Goal: Task Accomplishment & Management: Complete application form

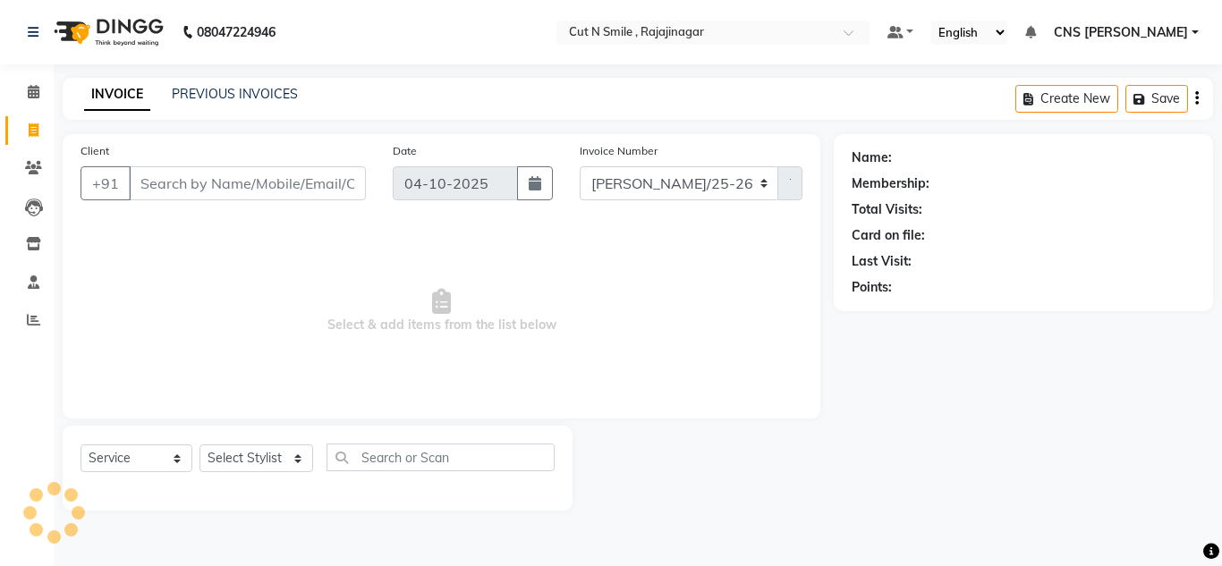
select select "service"
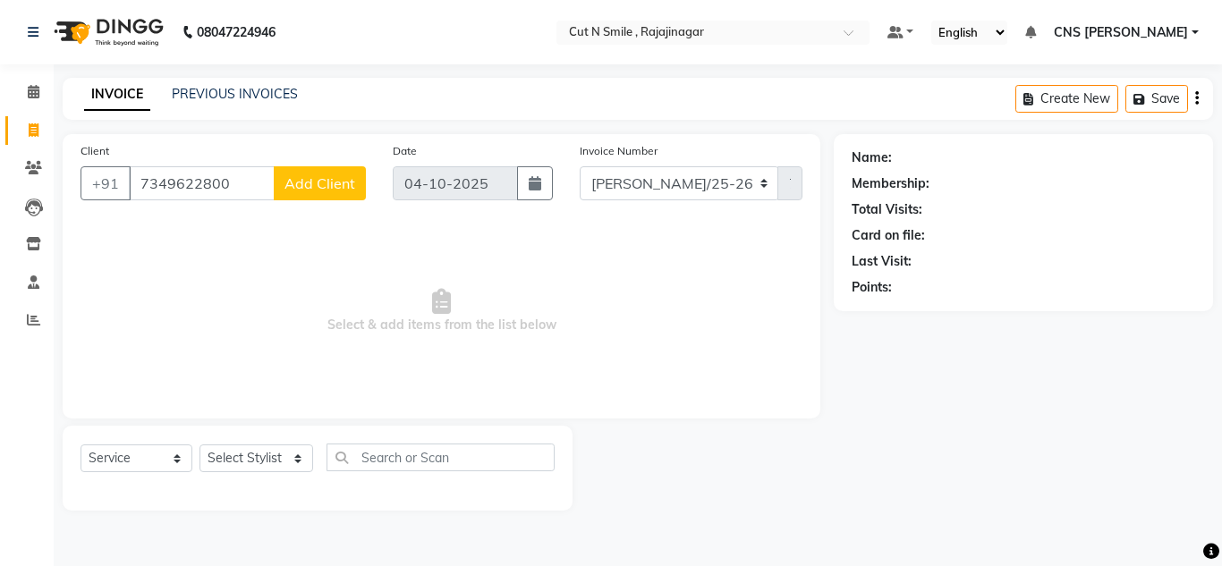
type input "7349622800"
click at [321, 172] on button "Add Client" at bounding box center [320, 183] width 92 height 34
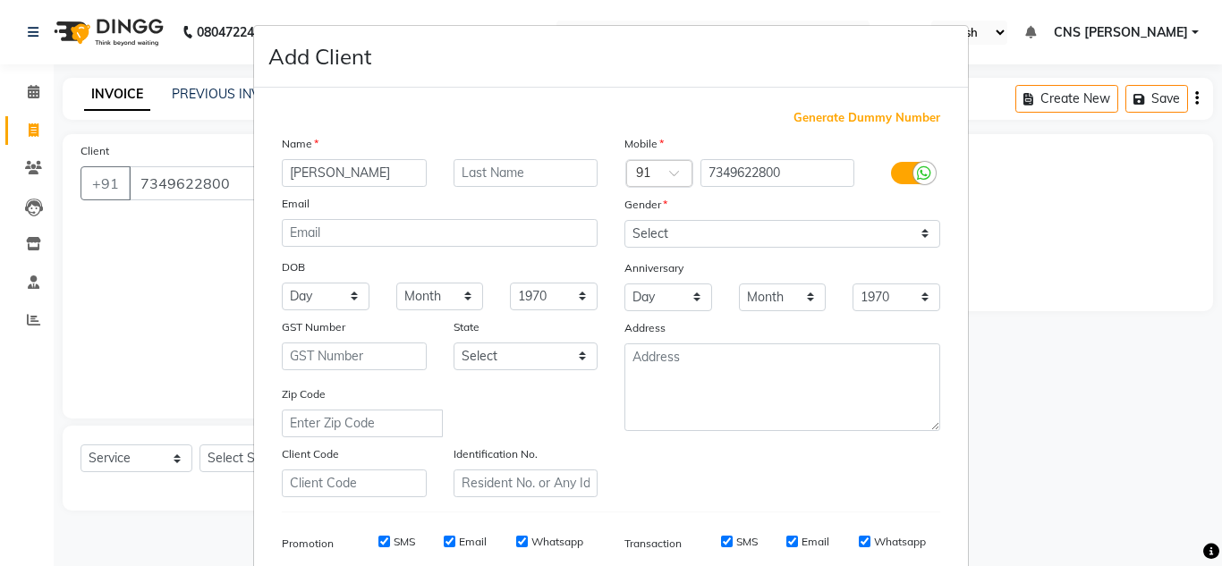
type input "ADITIYA"
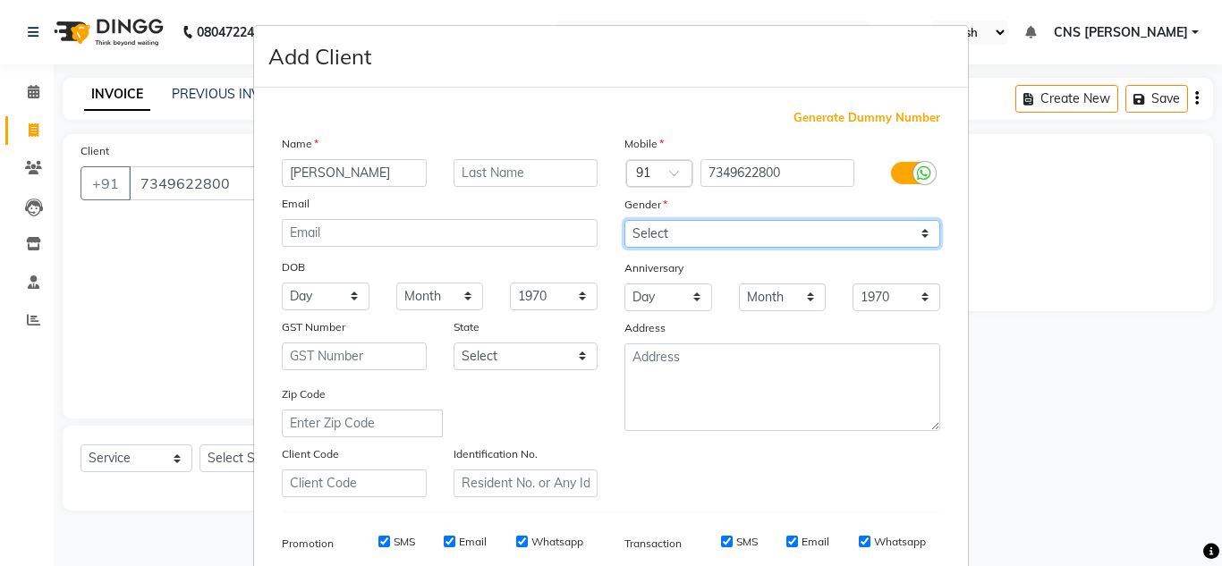
click at [679, 223] on select "Select Male Female Other Prefer Not To Say" at bounding box center [782, 234] width 316 height 28
select select "male"
click at [624, 220] on select "Select Male Female Other Prefer Not To Say" at bounding box center [782, 234] width 316 height 28
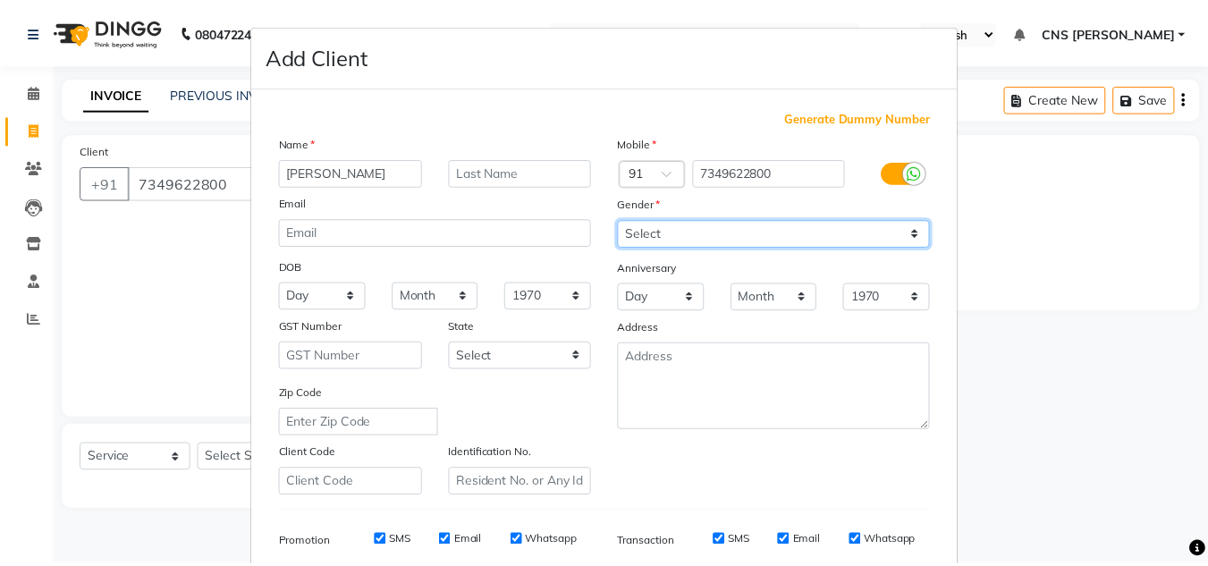
scroll to position [259, 0]
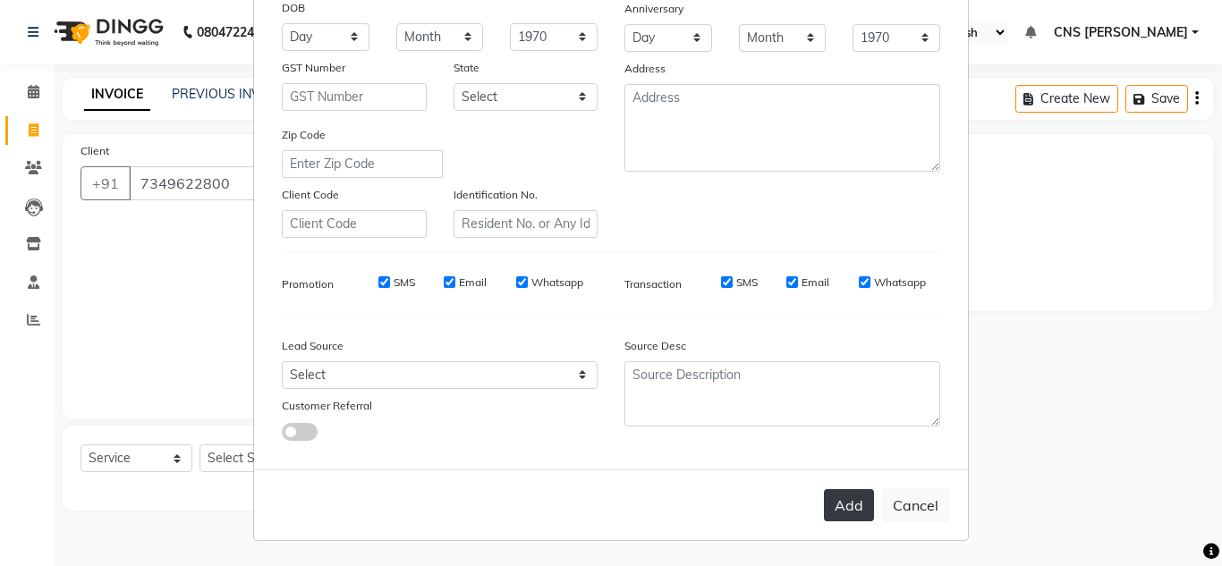
click at [832, 500] on button "Add" at bounding box center [849, 505] width 50 height 32
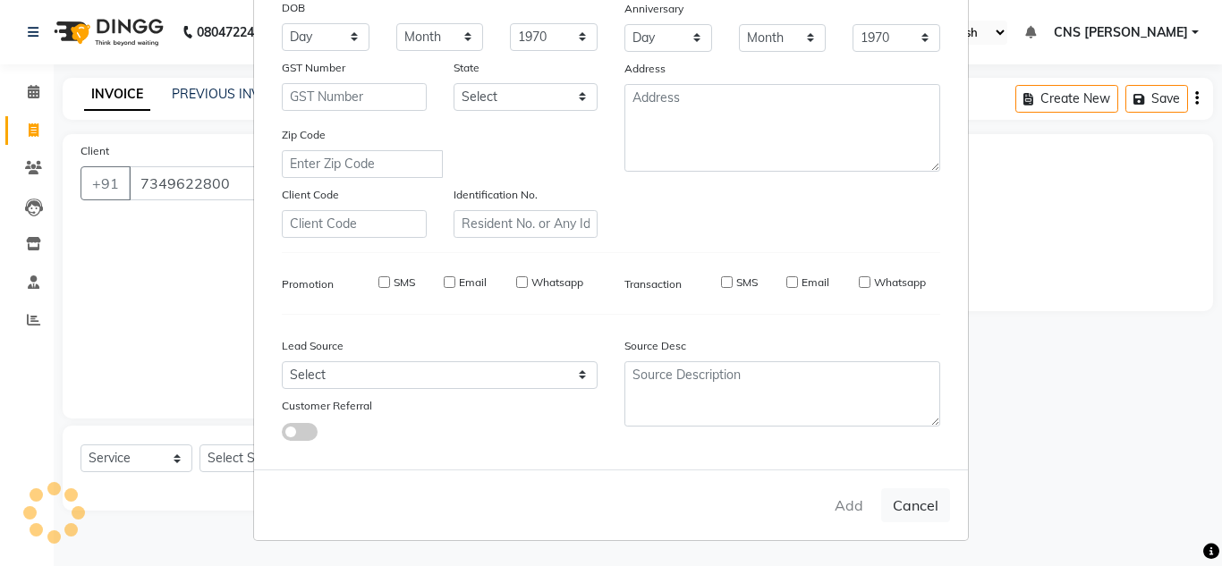
select select
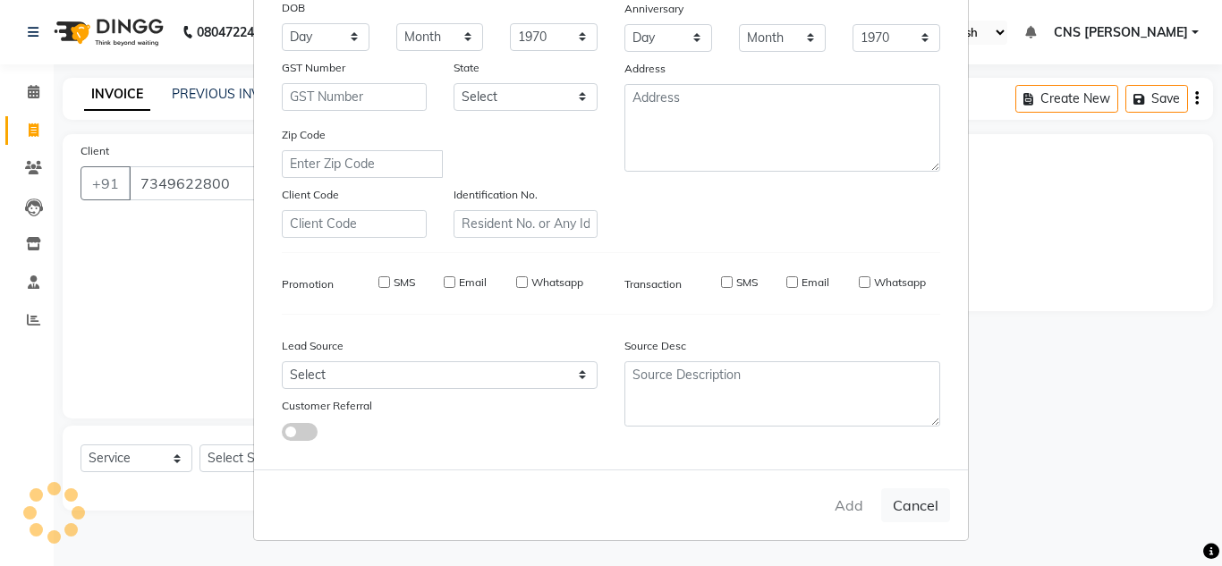
select select
checkbox input "false"
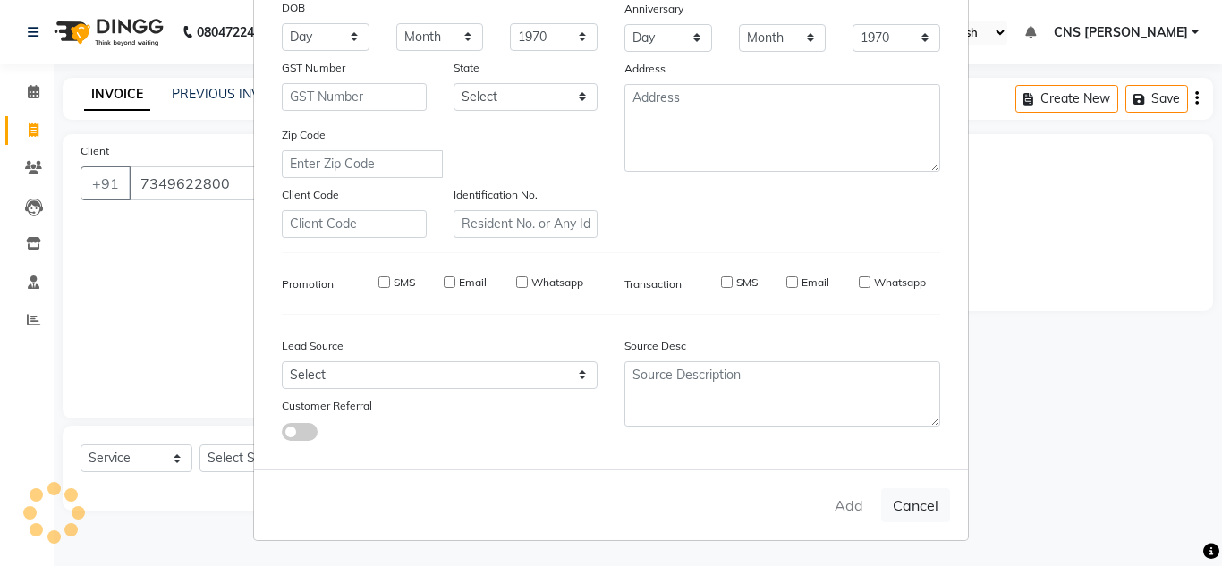
checkbox input "false"
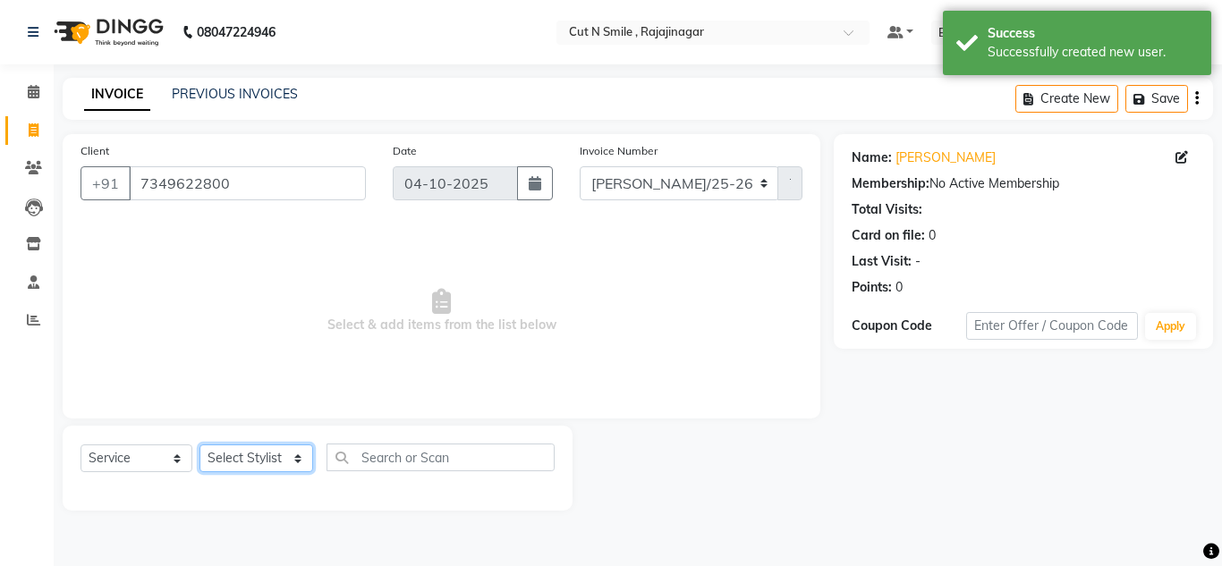
click at [249, 451] on select "Select Stylist [PERSON_NAME] Ammu 3R [PERSON_NAME] VN [PERSON_NAME] 3R [PERSON_…" at bounding box center [256, 458] width 114 height 28
select select "76423"
click at [199, 444] on select "Select Stylist [PERSON_NAME] Ammu 3R [PERSON_NAME] VN [PERSON_NAME] 3R [PERSON_…" at bounding box center [256, 458] width 114 height 28
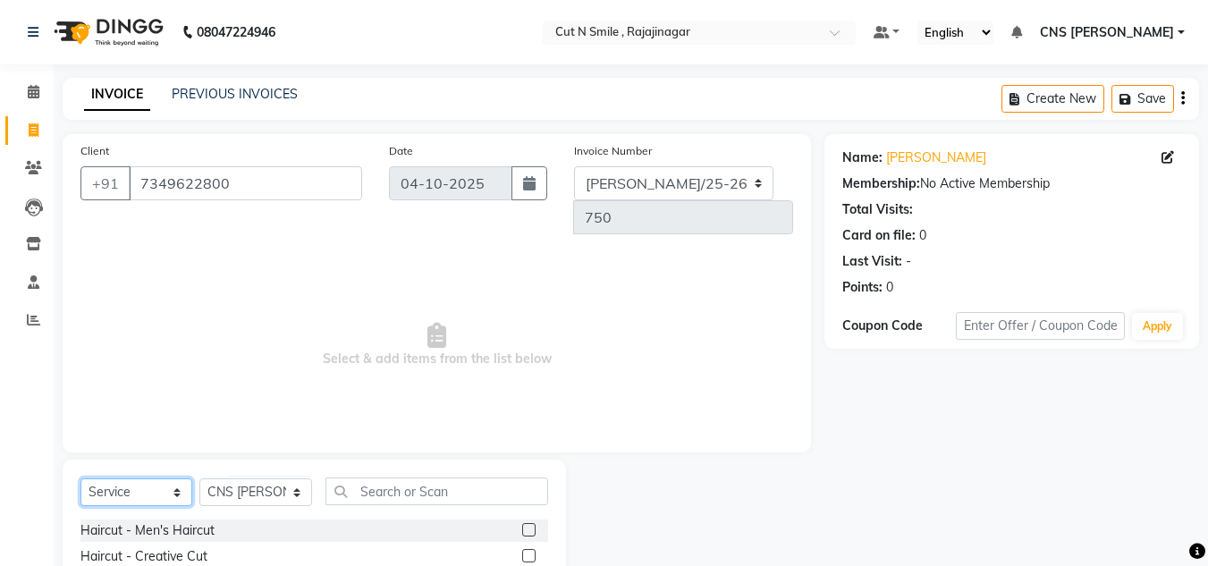
click at [116, 478] on select "Select Service Product Membership Package Voucher Prepaid Gift Card" at bounding box center [136, 492] width 112 height 28
select select "package"
click at [80, 478] on select "Select Service Product Membership Package Voucher Prepaid Gift Card" at bounding box center [136, 492] width 112 height 28
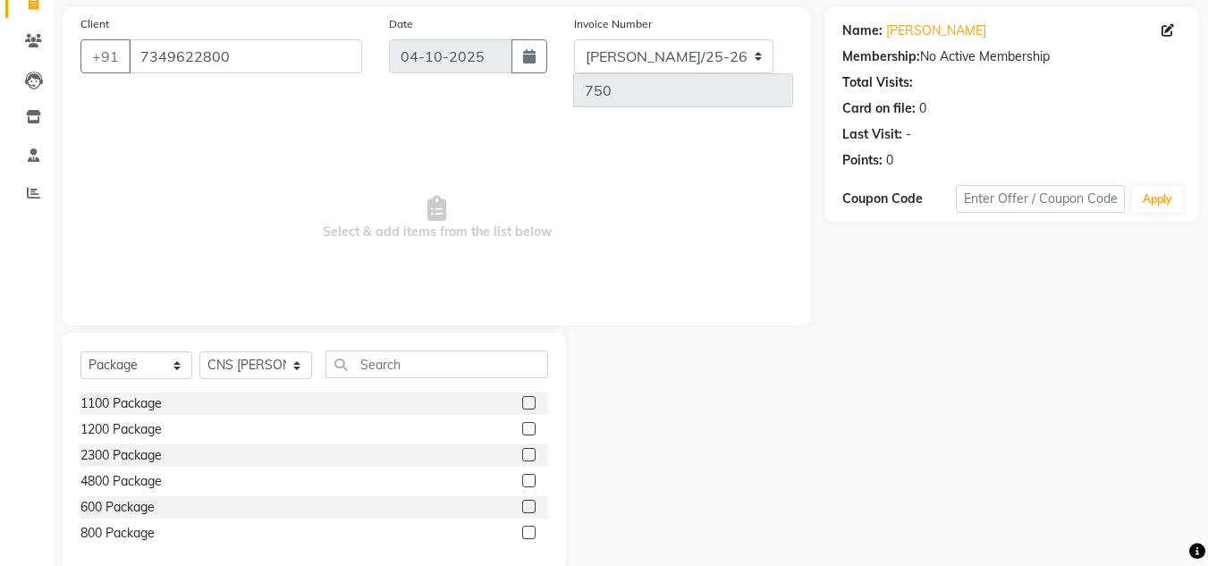
click at [531, 396] on label at bounding box center [528, 402] width 13 height 13
click at [531, 398] on input "checkbox" at bounding box center [528, 404] width 12 height 12
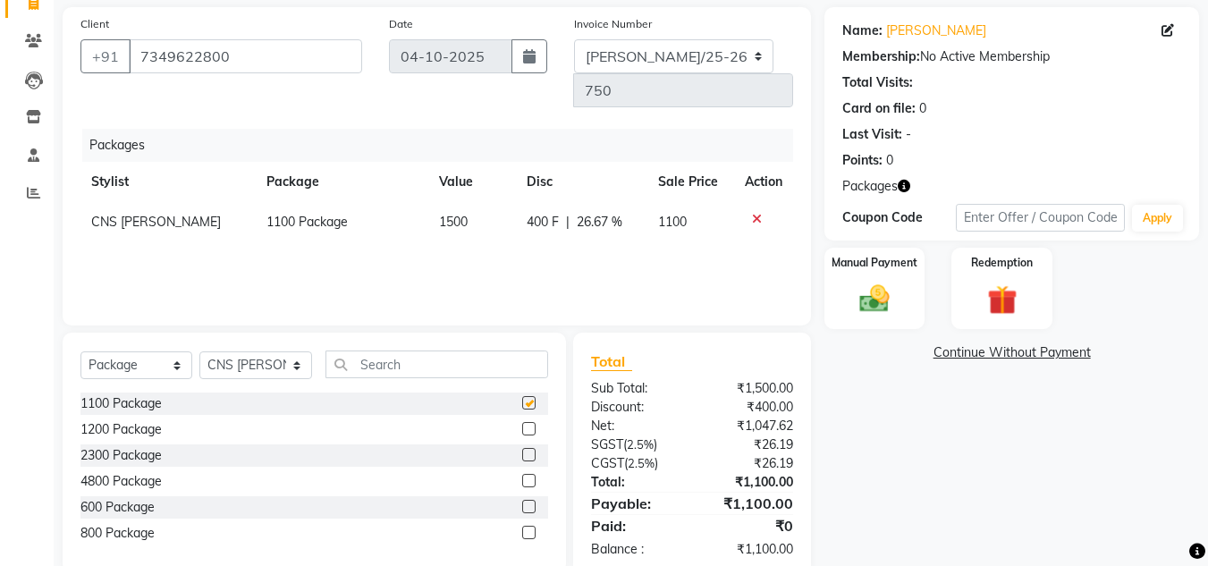
checkbox input "false"
click at [877, 293] on img at bounding box center [875, 300] width 50 height 36
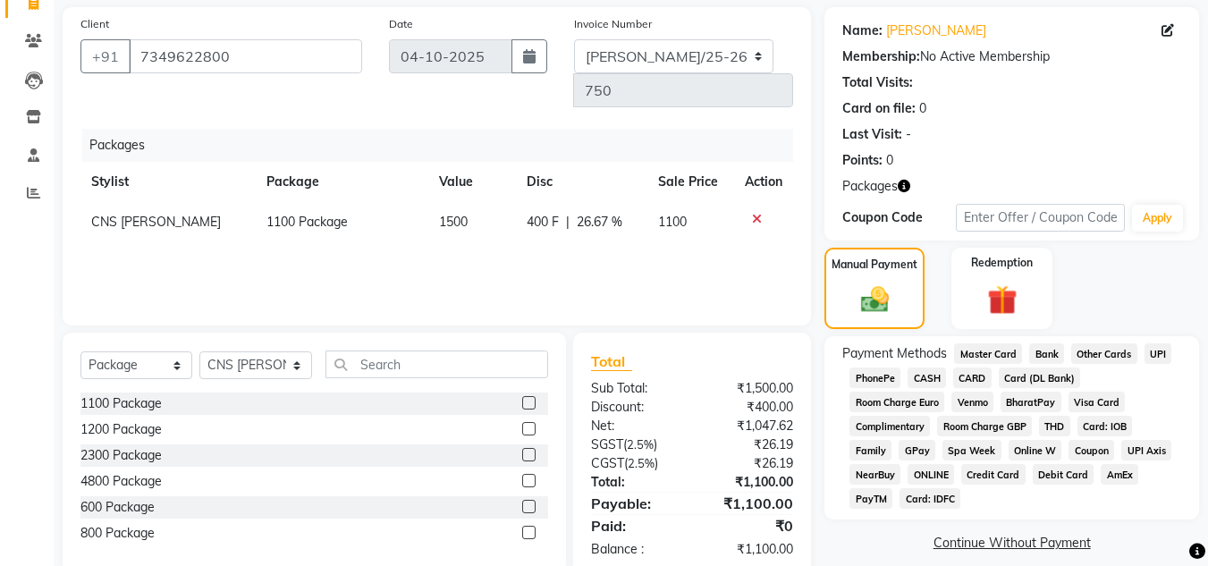
click at [1155, 348] on span "UPI" at bounding box center [1159, 353] width 28 height 21
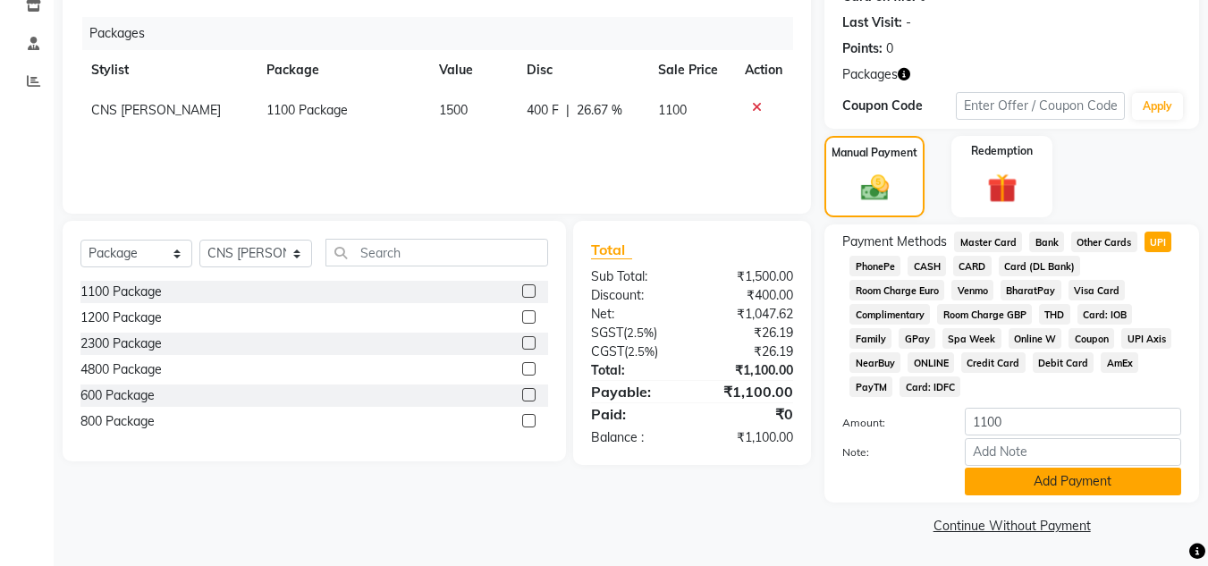
click at [1120, 475] on button "Add Payment" at bounding box center [1073, 482] width 216 height 28
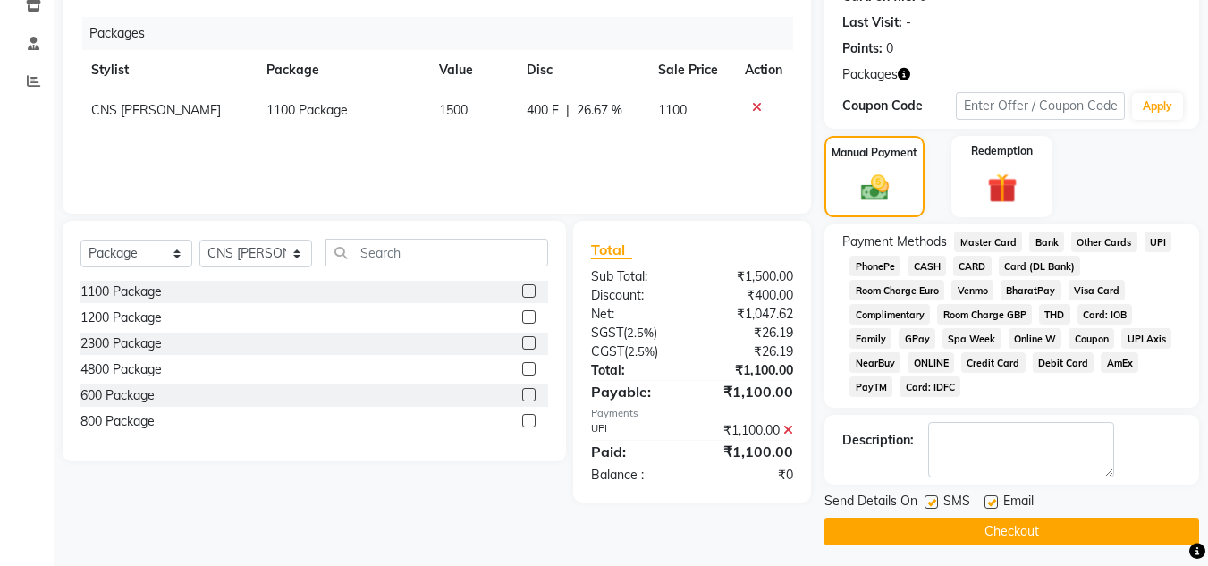
click at [1086, 532] on button "Checkout" at bounding box center [1012, 532] width 375 height 28
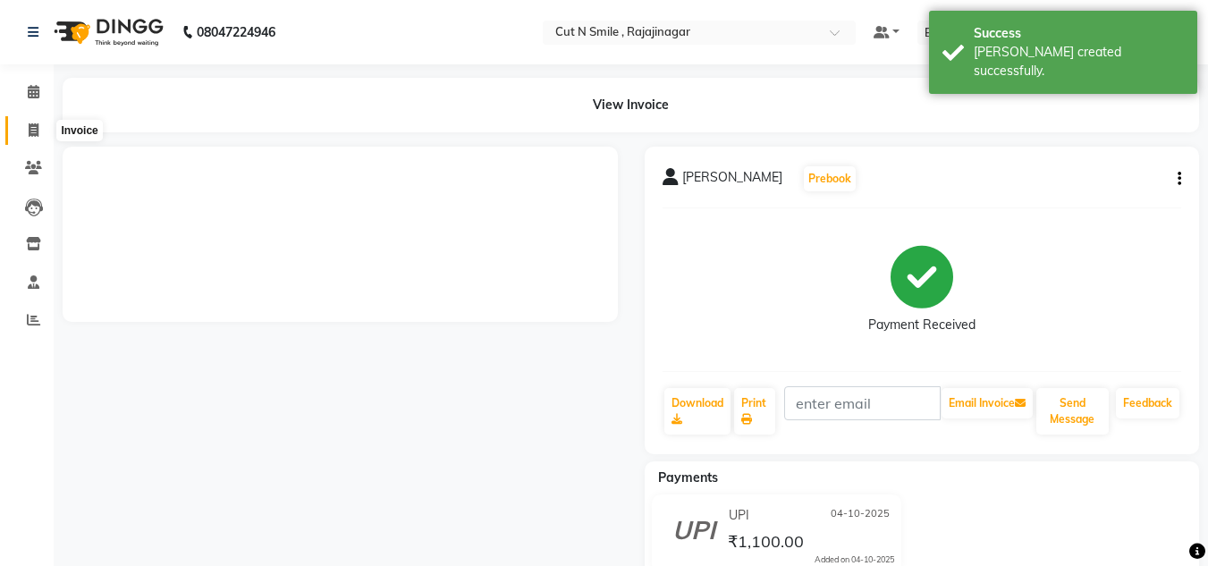
click at [37, 131] on icon at bounding box center [34, 129] width 10 height 13
select select "service"
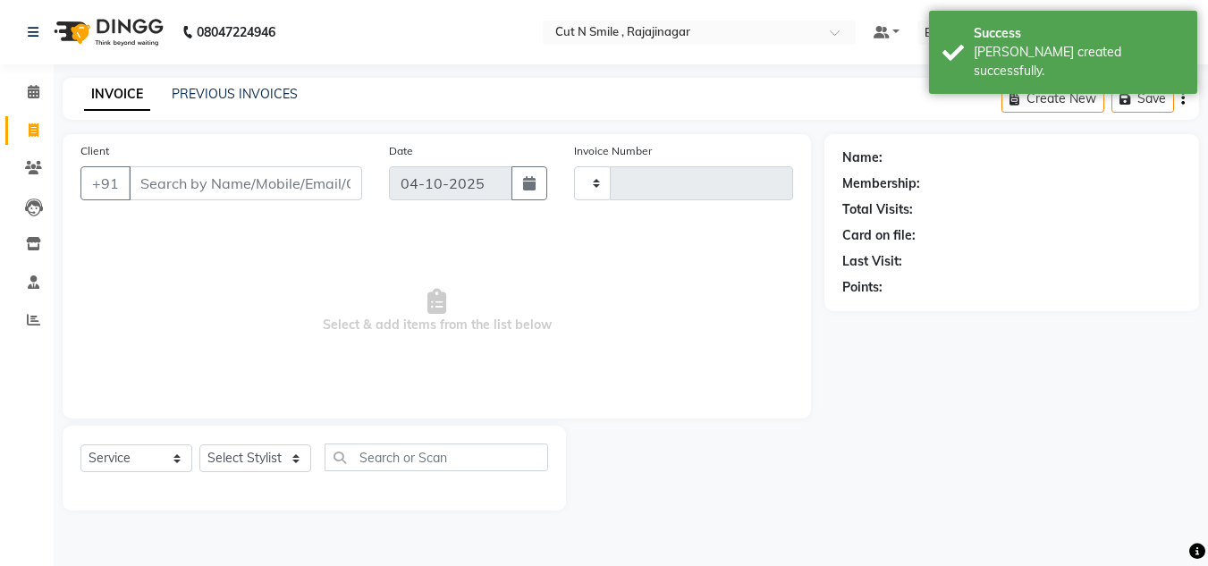
type input "136"
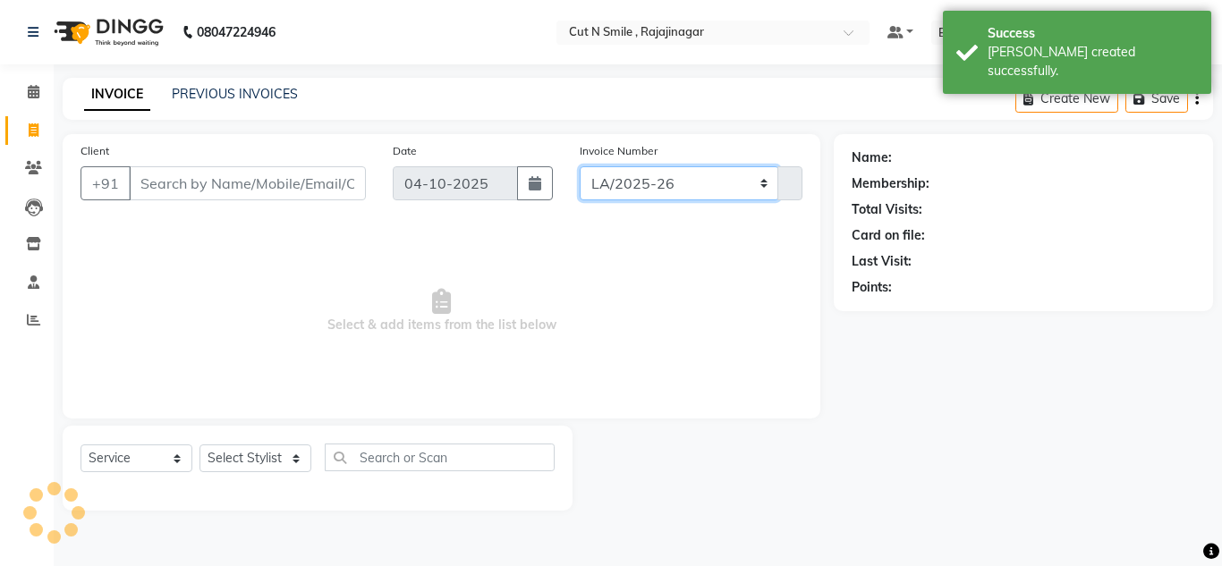
click at [676, 174] on select "[PERSON_NAME]/25-26 LA/2025-26 SH/25 CH/25 SA/25" at bounding box center [678, 183] width 199 height 34
select select "8154"
click at [579, 166] on select "[PERSON_NAME]/25-26 LA/2025-26 SH/25 CH/25 SA/25" at bounding box center [678, 183] width 199 height 34
type input "752"
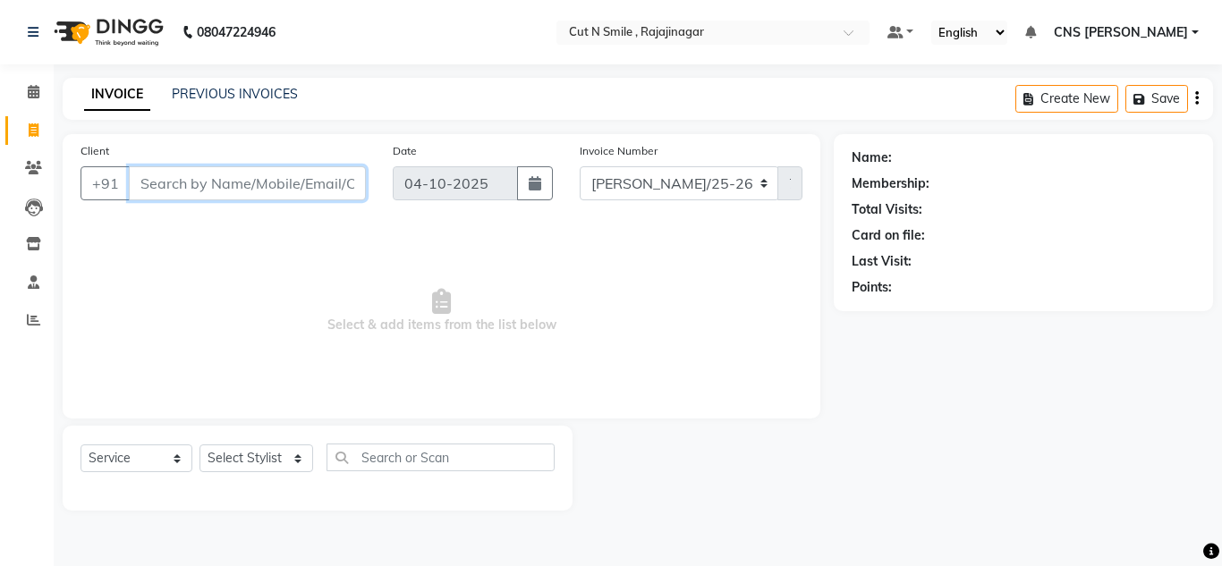
click at [221, 182] on input "Client" at bounding box center [247, 183] width 237 height 34
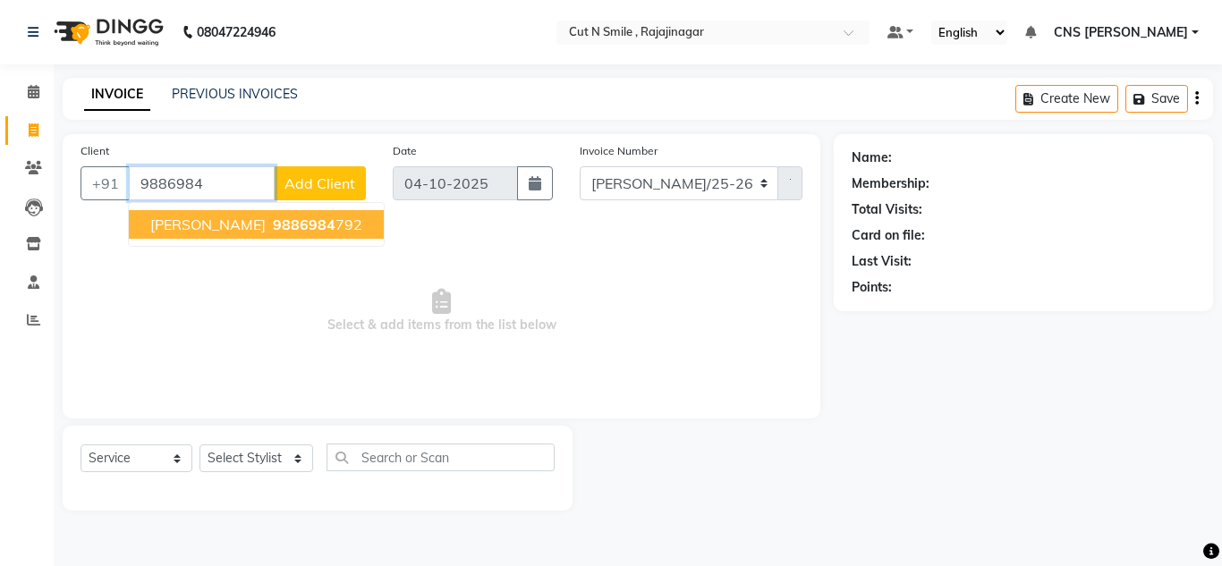
click at [273, 216] on span "9886984" at bounding box center [304, 225] width 63 height 18
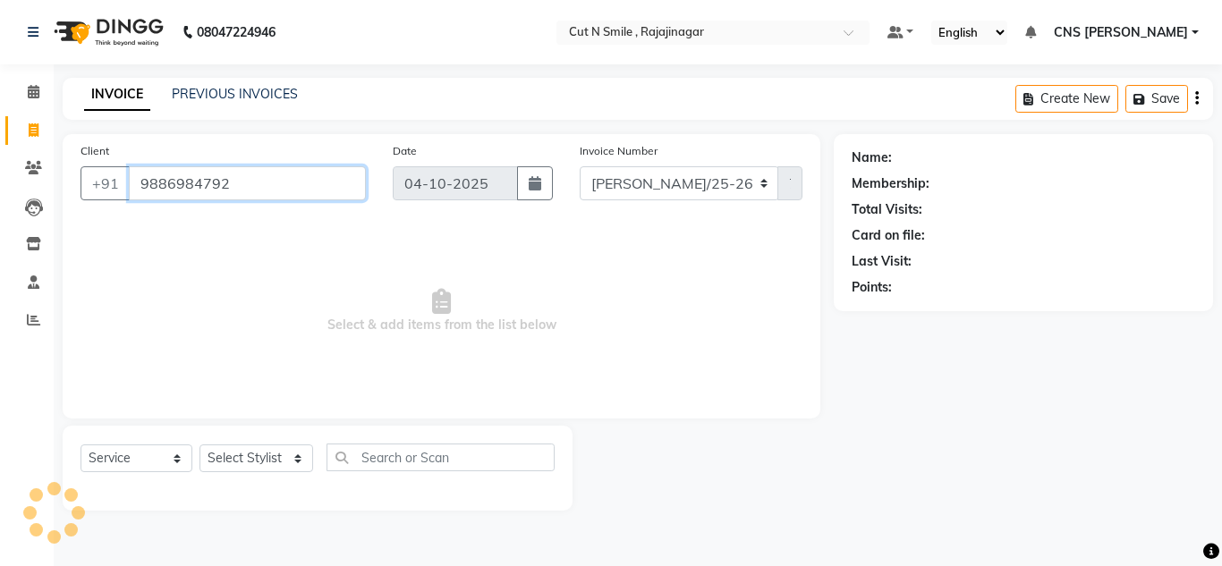
type input "9886984792"
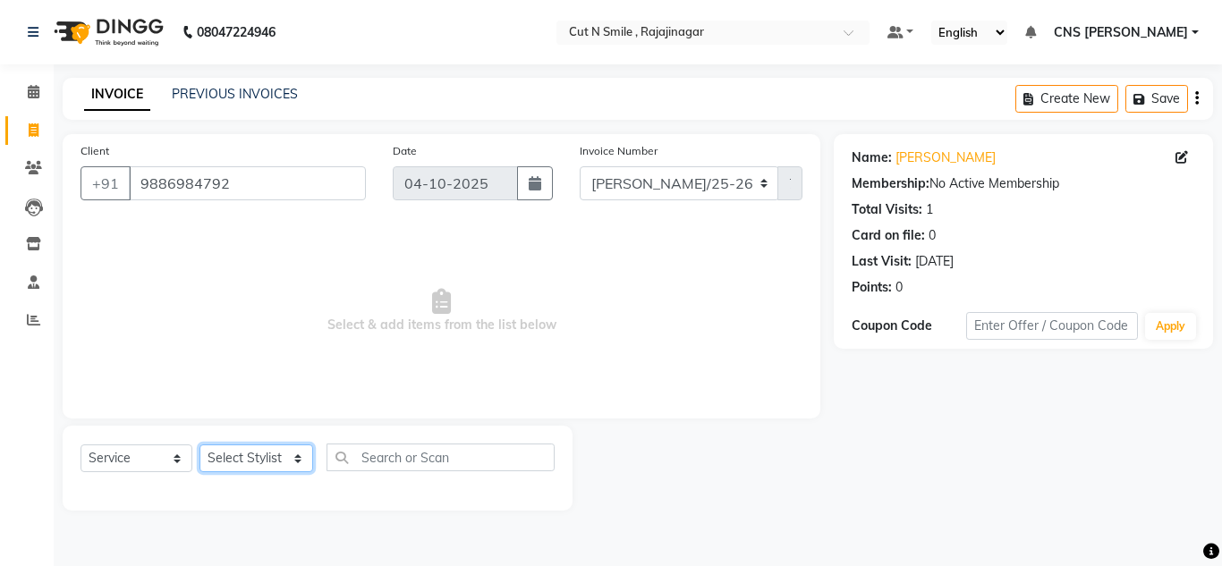
click at [289, 455] on select "Select Stylist [PERSON_NAME] Ammu 3R [PERSON_NAME] VN [PERSON_NAME] 3R [PERSON_…" at bounding box center [256, 458] width 114 height 28
click at [199, 444] on select "Select Stylist [PERSON_NAME] Ammu 3R [PERSON_NAME] VN [PERSON_NAME] 3R [PERSON_…" at bounding box center [256, 458] width 114 height 28
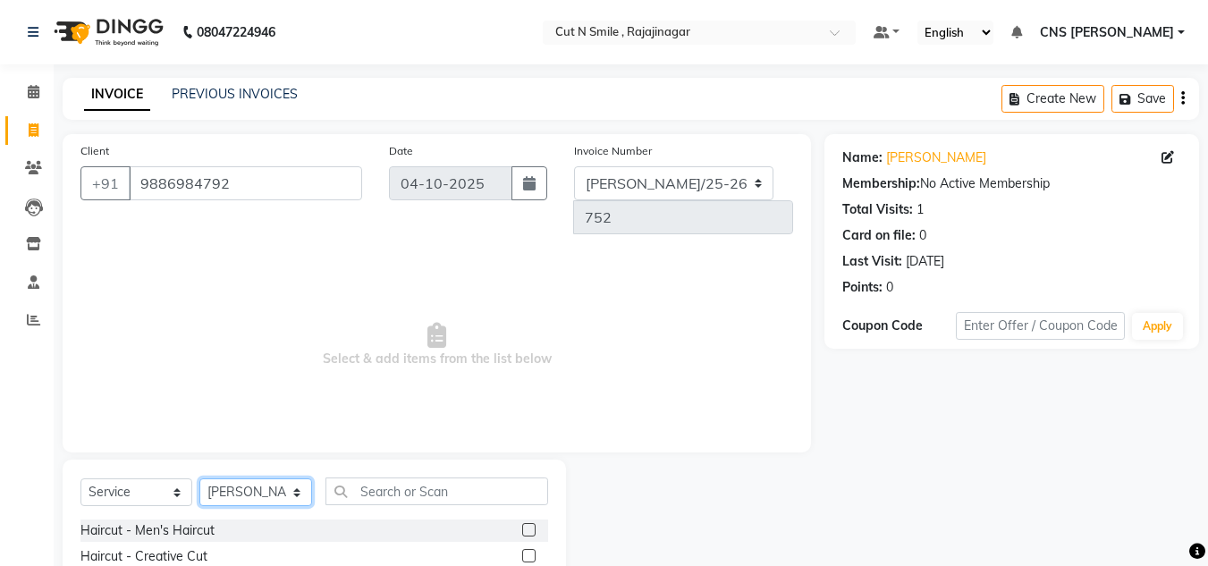
click at [277, 478] on select "Select Stylist [PERSON_NAME] Ammu 3R [PERSON_NAME] VN [PERSON_NAME] 3R [PERSON_…" at bounding box center [255, 492] width 113 height 28
select select "76423"
click at [199, 478] on select "Select Stylist [PERSON_NAME] Ammu 3R [PERSON_NAME] VN [PERSON_NAME] 3R [PERSON_…" at bounding box center [255, 492] width 113 height 28
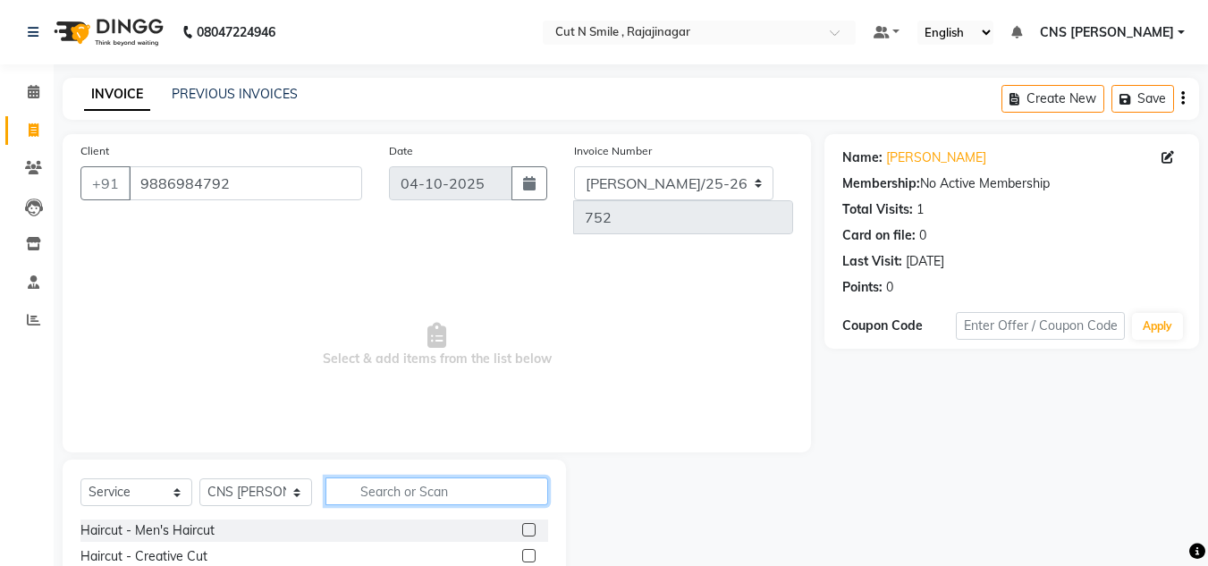
click at [387, 478] on input "text" at bounding box center [437, 492] width 223 height 28
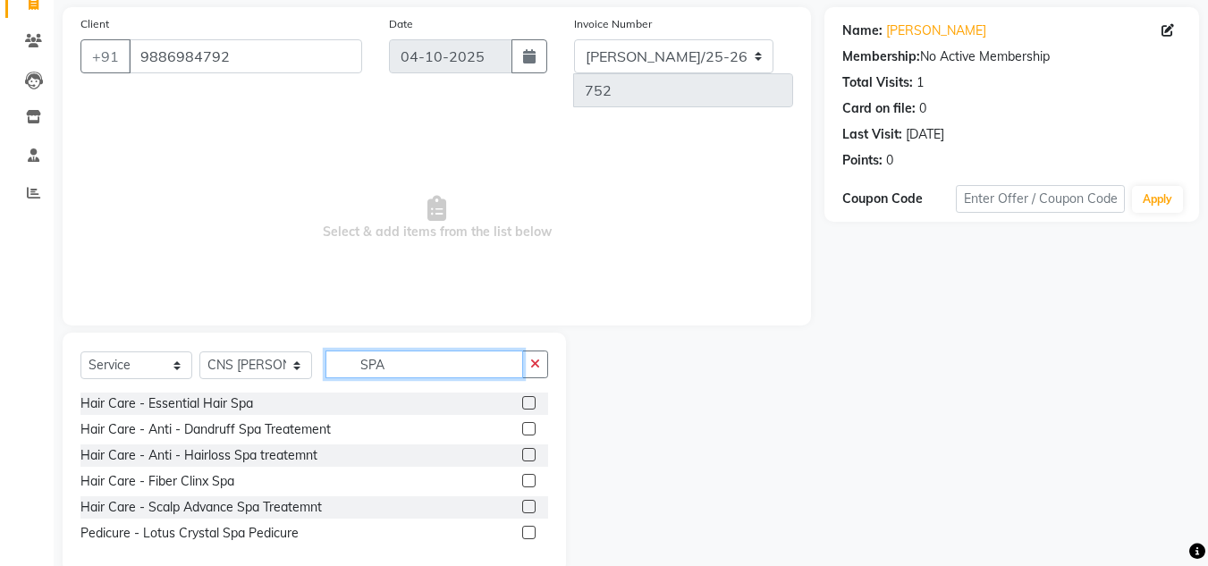
type input "SPA"
click at [529, 474] on label at bounding box center [528, 480] width 13 height 13
click at [529, 476] on input "checkbox" at bounding box center [528, 482] width 12 height 12
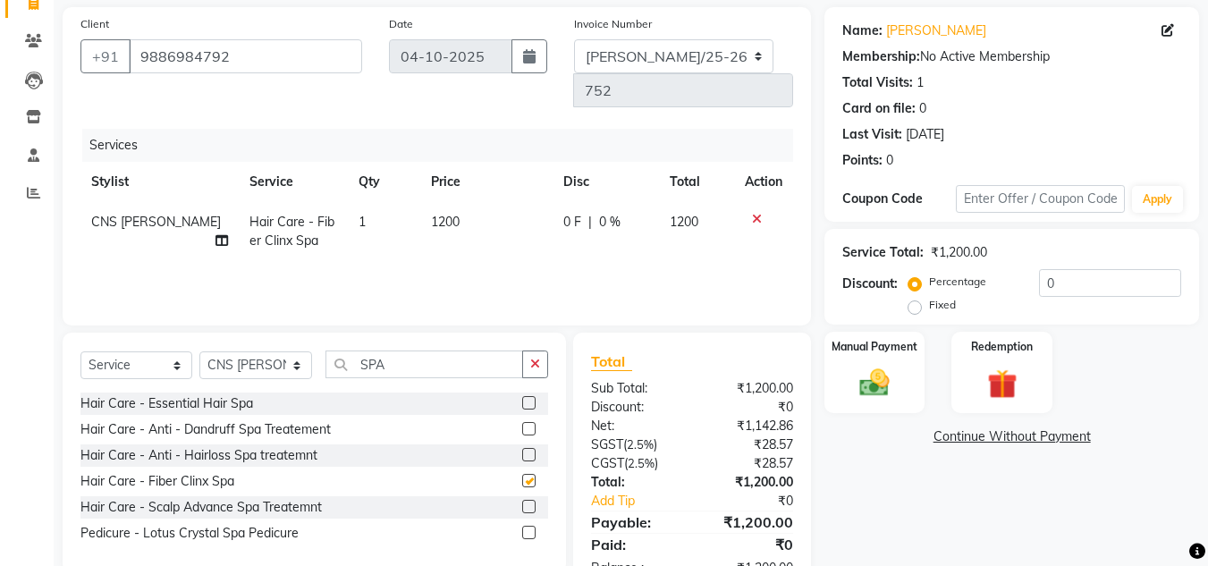
checkbox input "false"
click at [441, 351] on input "SPA" at bounding box center [425, 365] width 198 height 28
type input "S"
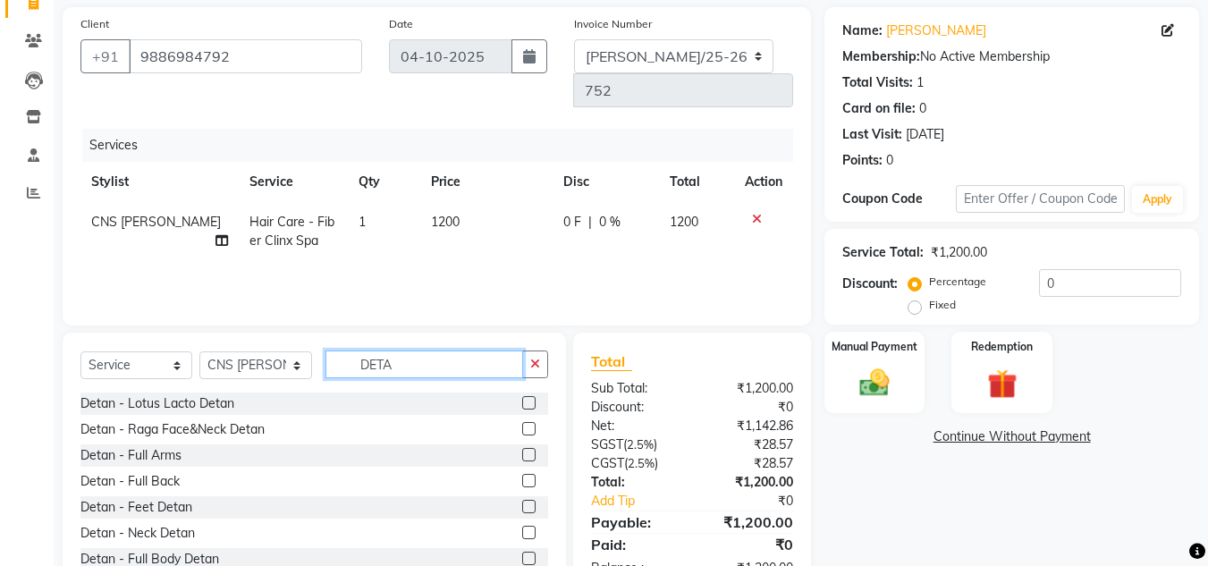
type input "DETA"
click at [522, 396] on label at bounding box center [528, 402] width 13 height 13
click at [522, 398] on input "checkbox" at bounding box center [528, 404] width 12 height 12
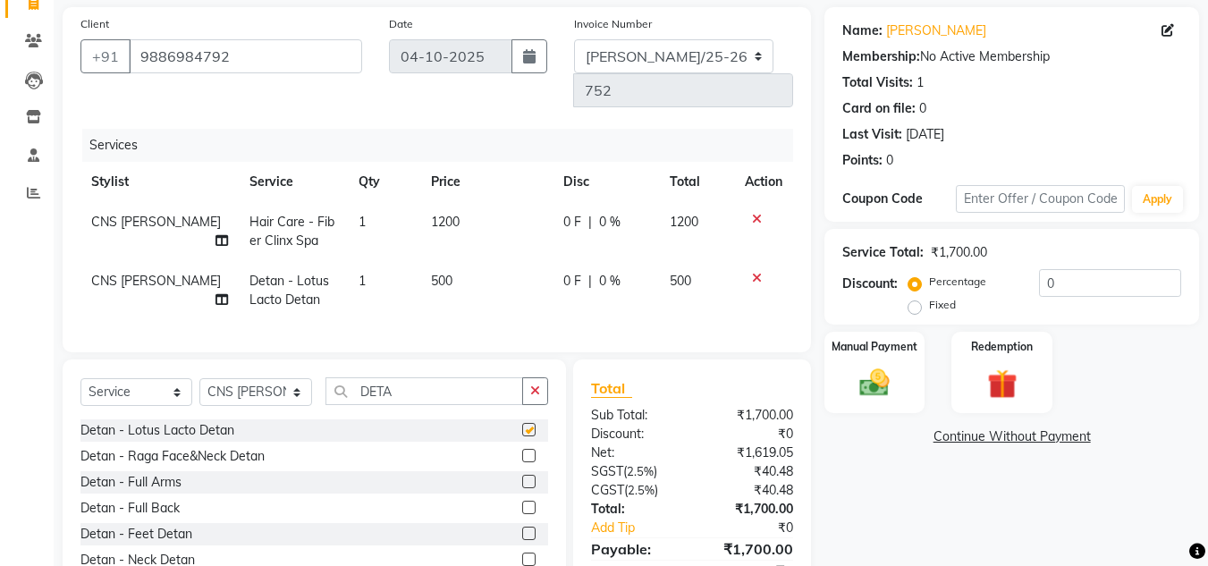
checkbox input "false"
click at [447, 377] on input "DETA" at bounding box center [425, 391] width 198 height 28
type input "D"
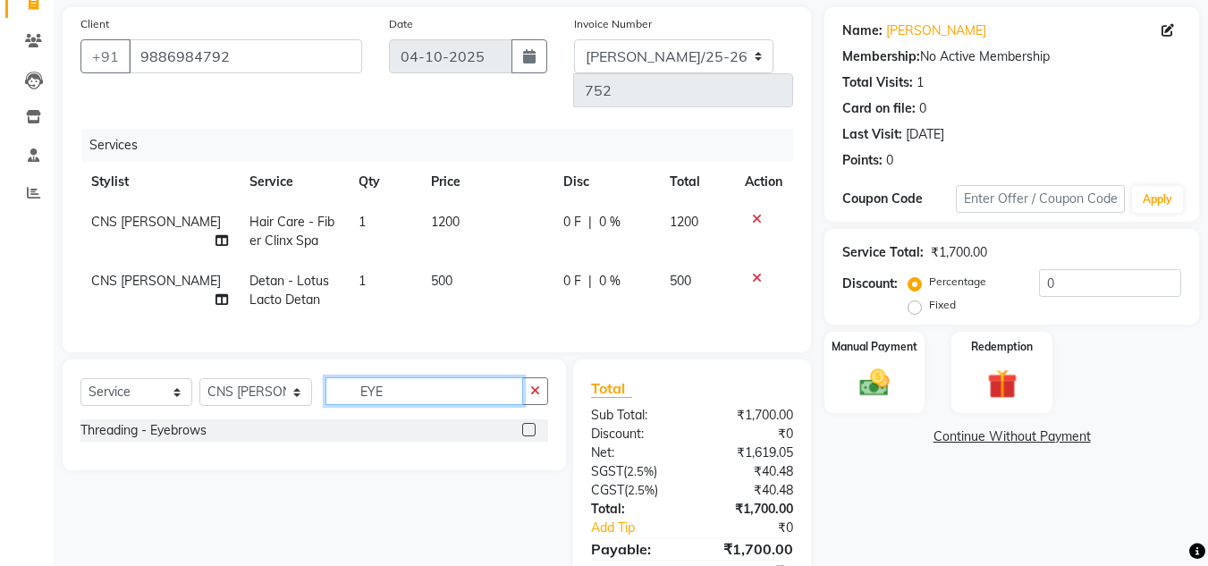
type input "EYE"
click at [526, 423] on label at bounding box center [528, 429] width 13 height 13
click at [526, 425] on input "checkbox" at bounding box center [528, 431] width 12 height 12
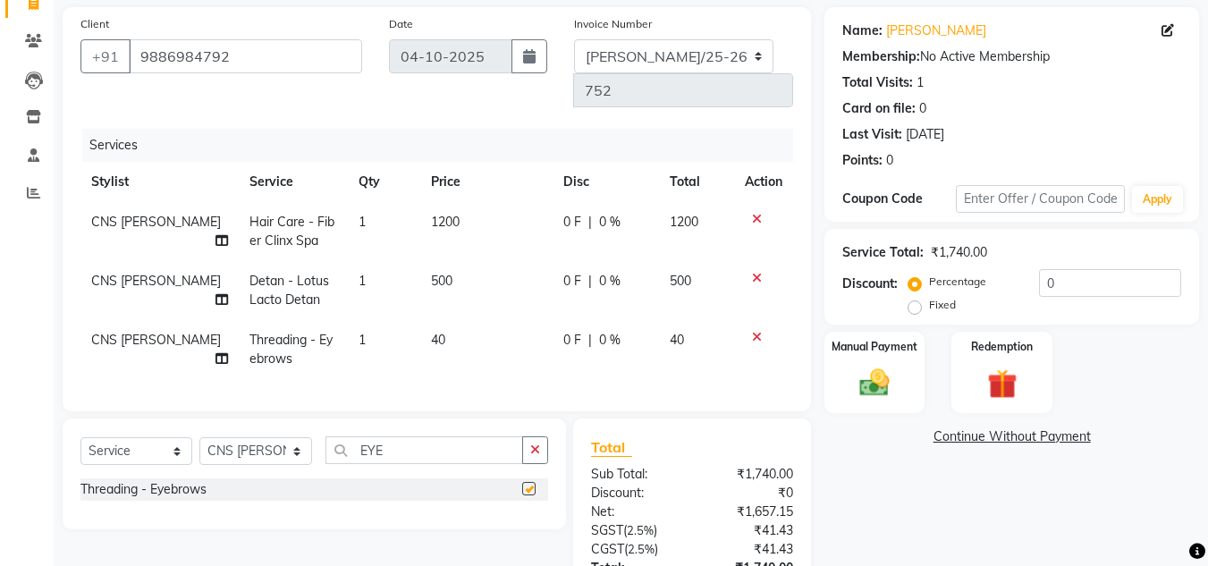
checkbox input "false"
click at [469, 320] on td "40" at bounding box center [486, 349] width 132 height 59
select select "76423"
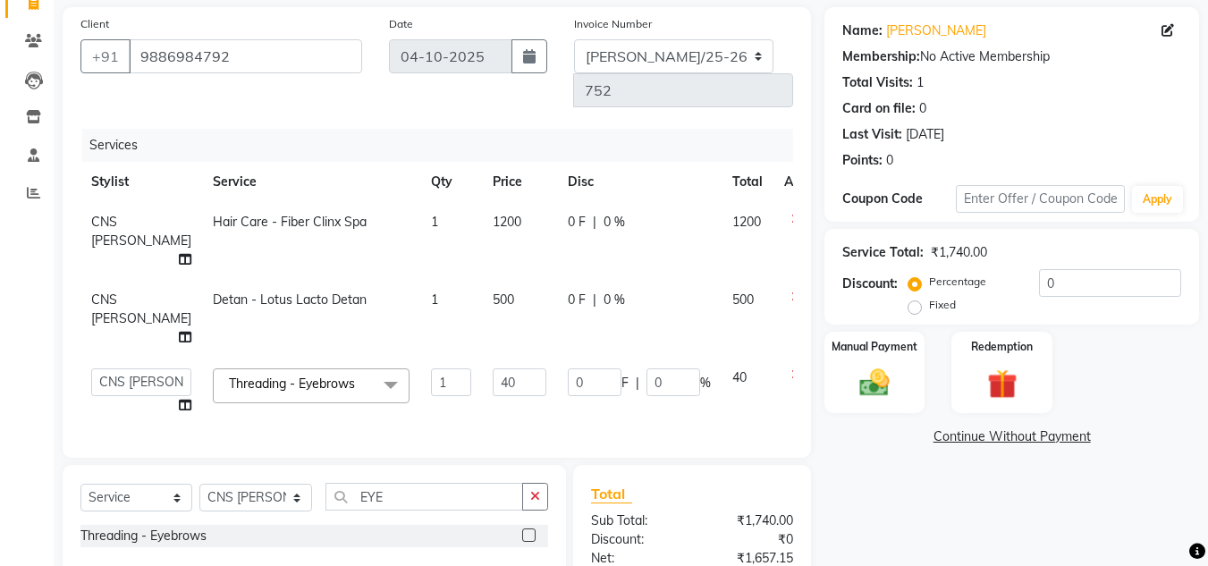
click at [493, 368] on input "40" at bounding box center [520, 382] width 54 height 28
type input "4"
type input "50"
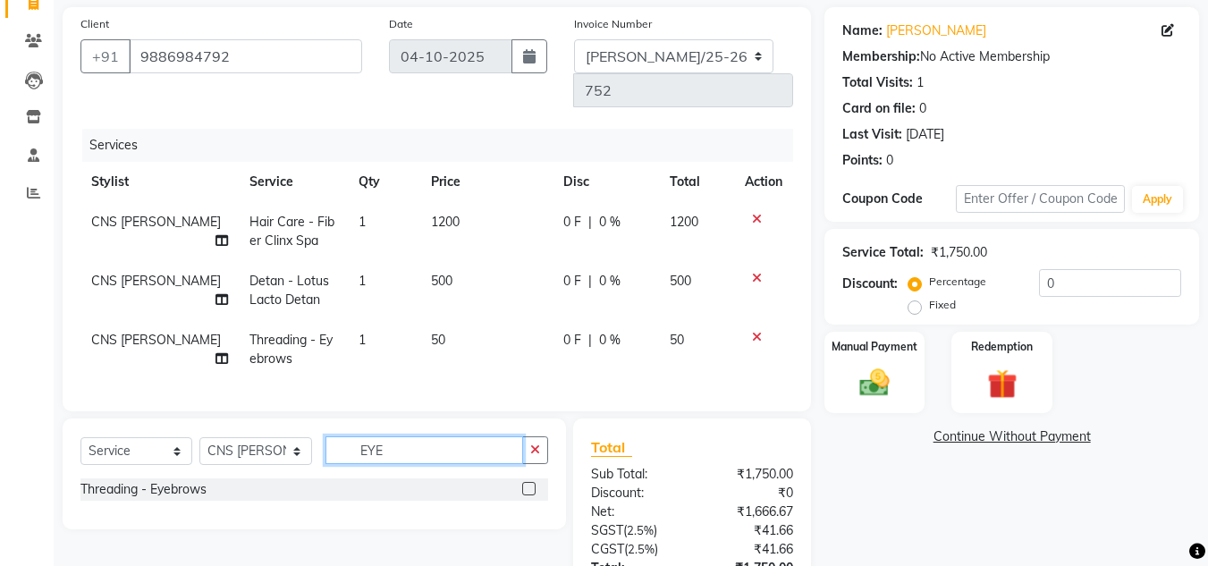
click at [427, 437] on input "EYE" at bounding box center [425, 450] width 198 height 28
type input "E"
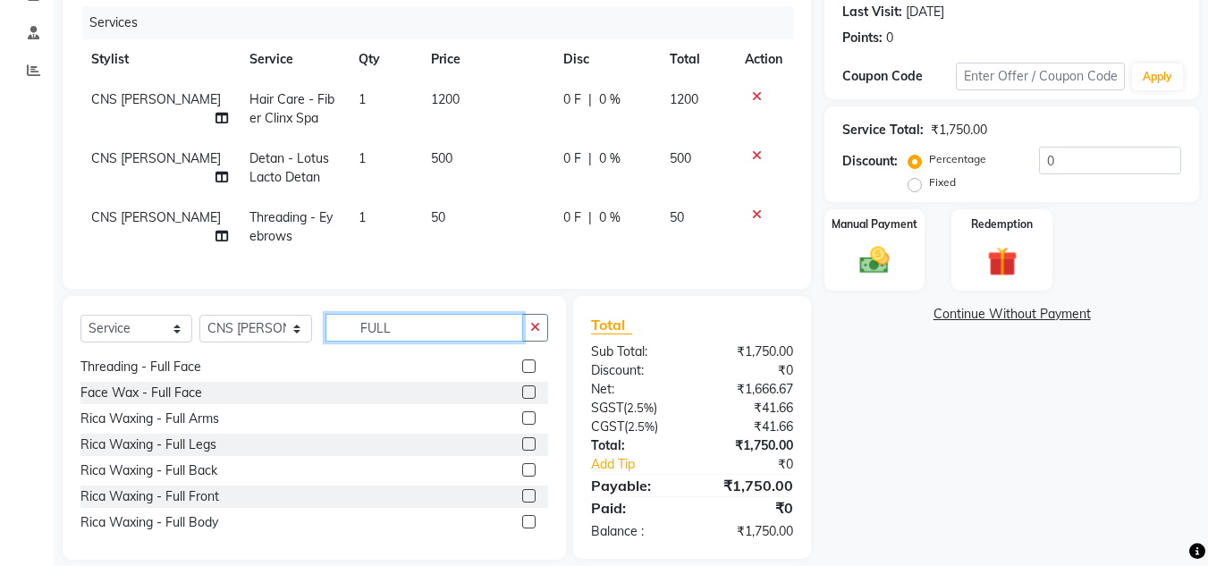
scroll to position [77, 0]
type input "FULL"
click at [522, 412] on label at bounding box center [528, 418] width 13 height 13
click at [522, 414] on input "checkbox" at bounding box center [528, 420] width 12 height 12
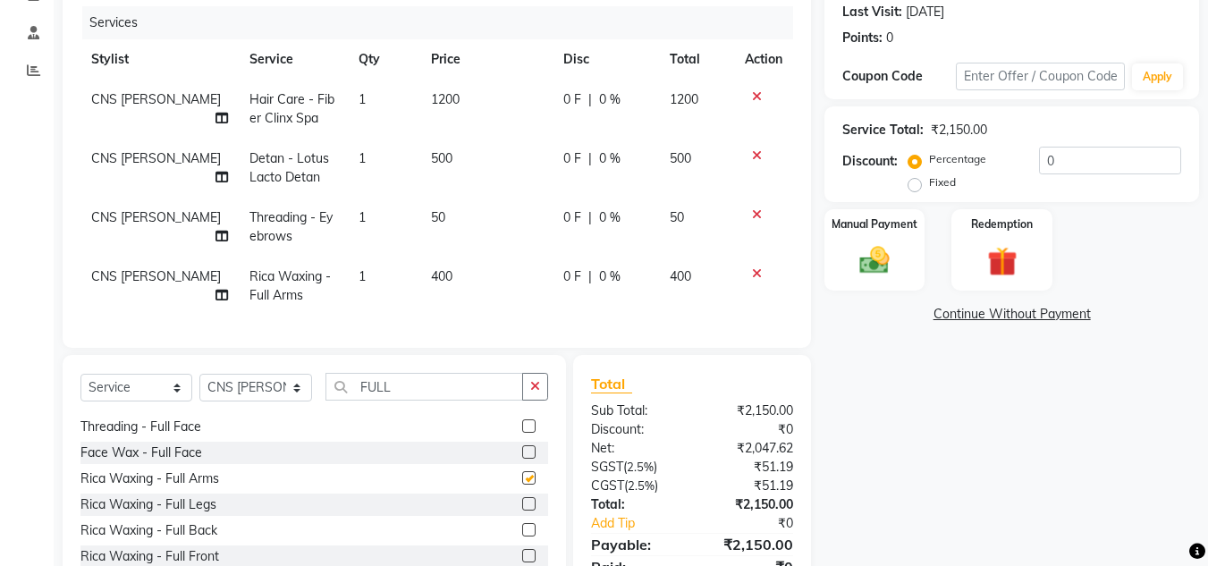
checkbox input "false"
click at [454, 373] on input "FULL" at bounding box center [425, 387] width 198 height 28
type input "F"
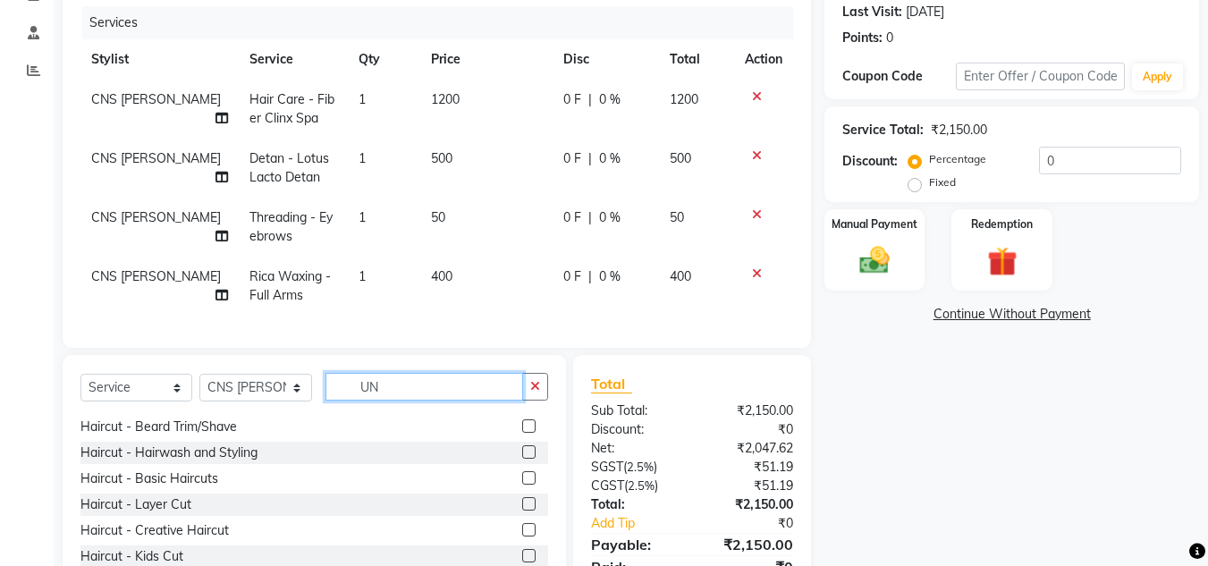
scroll to position [0, 0]
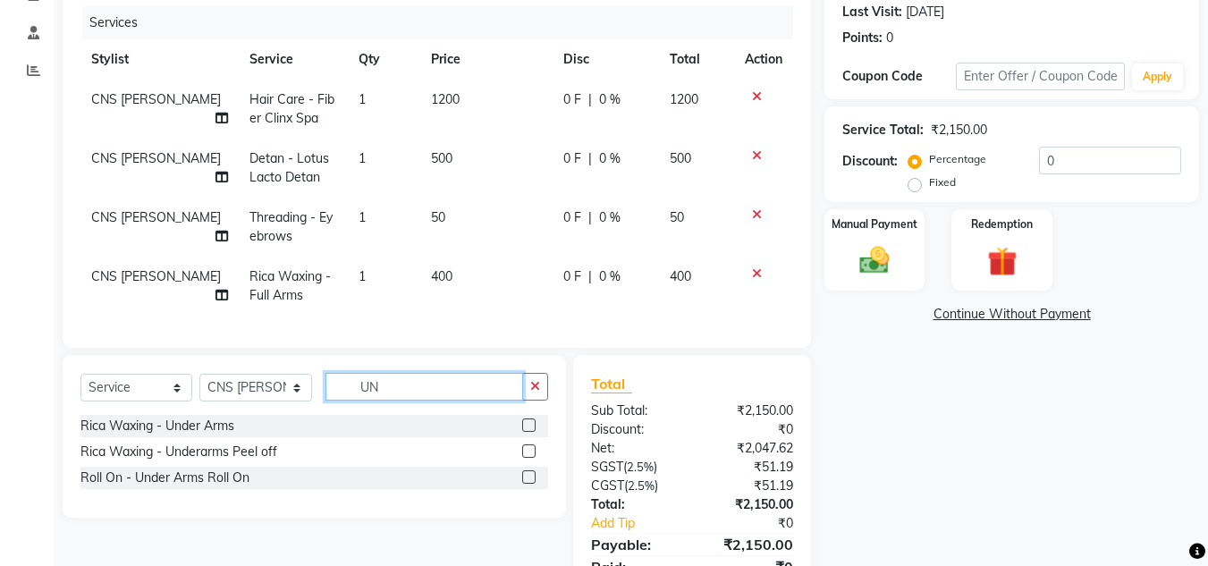
type input "UN"
click at [525, 419] on label at bounding box center [528, 425] width 13 height 13
click at [525, 420] on input "checkbox" at bounding box center [528, 426] width 12 height 12
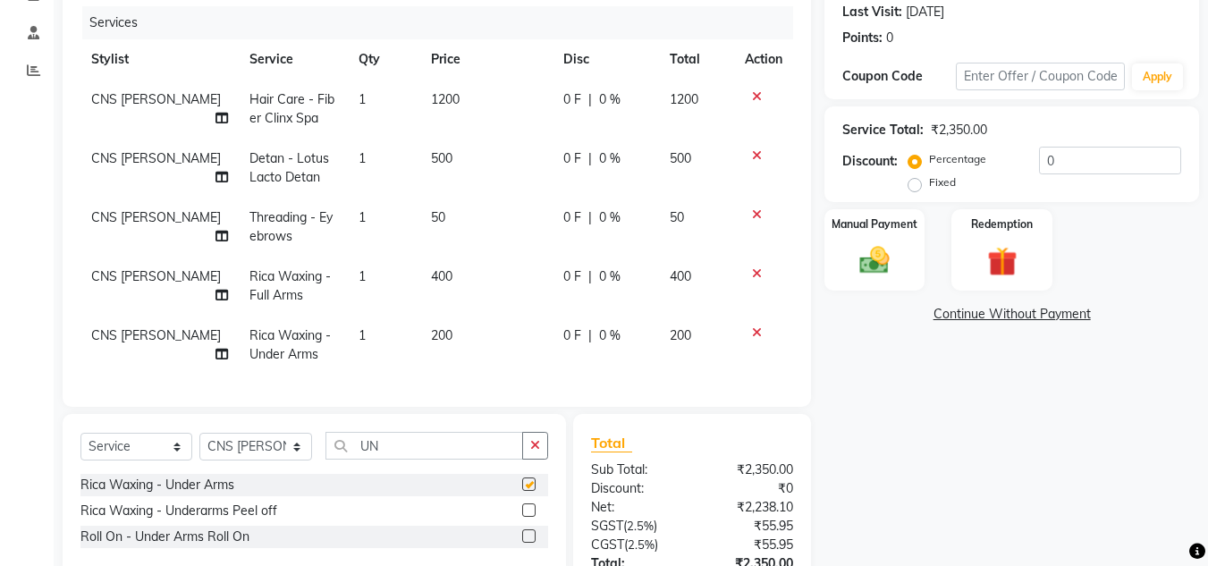
checkbox input "false"
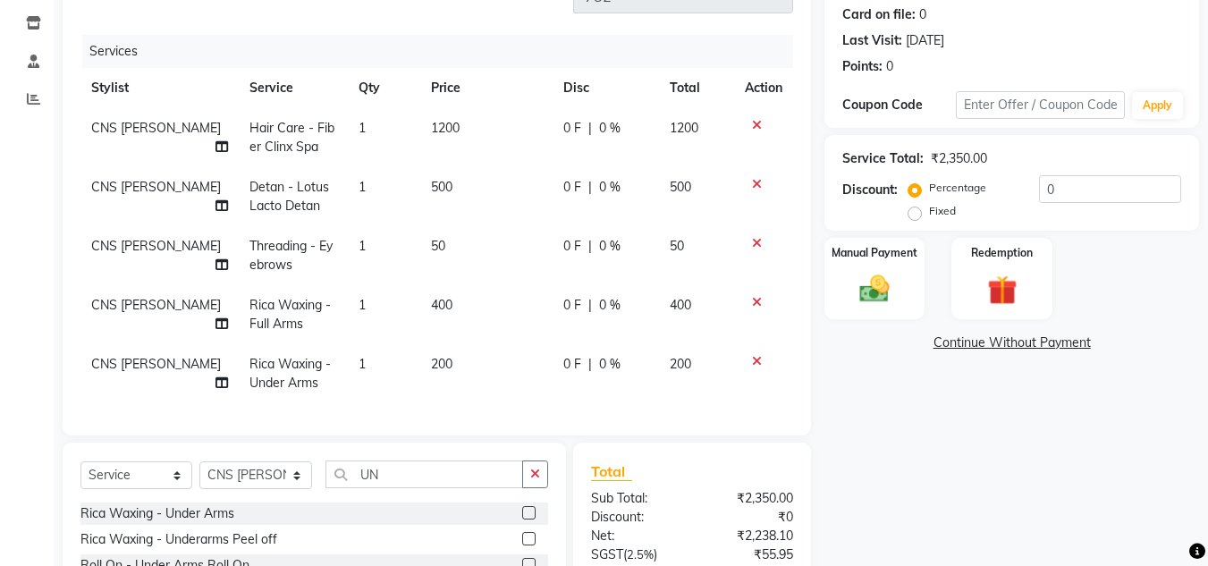
scroll to position [136, 0]
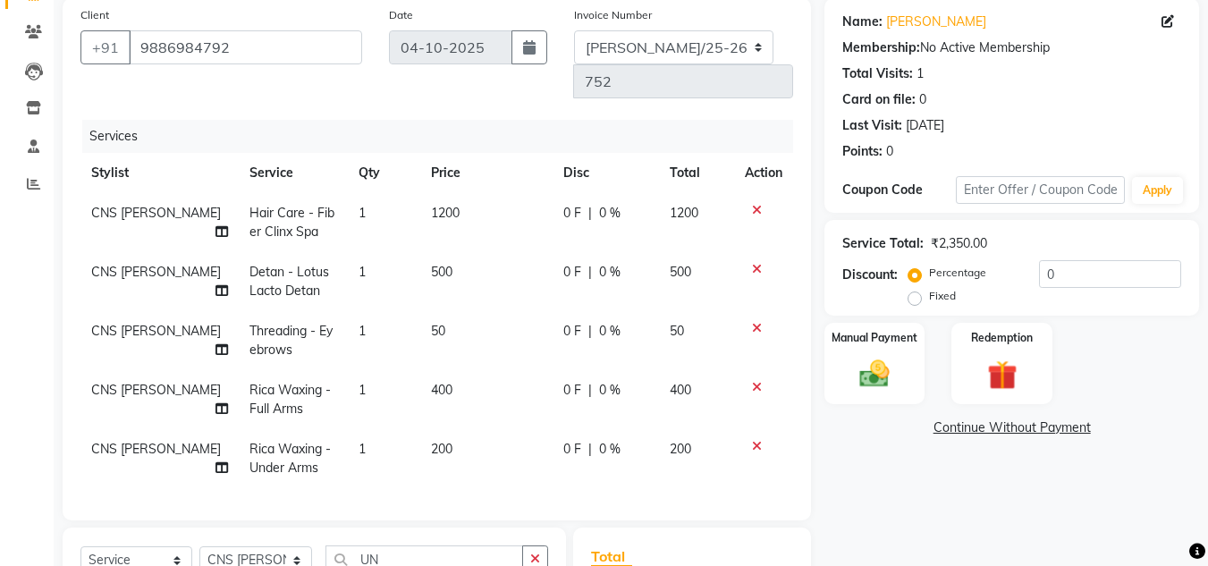
click at [469, 193] on td "1200" at bounding box center [486, 222] width 132 height 59
select select "76423"
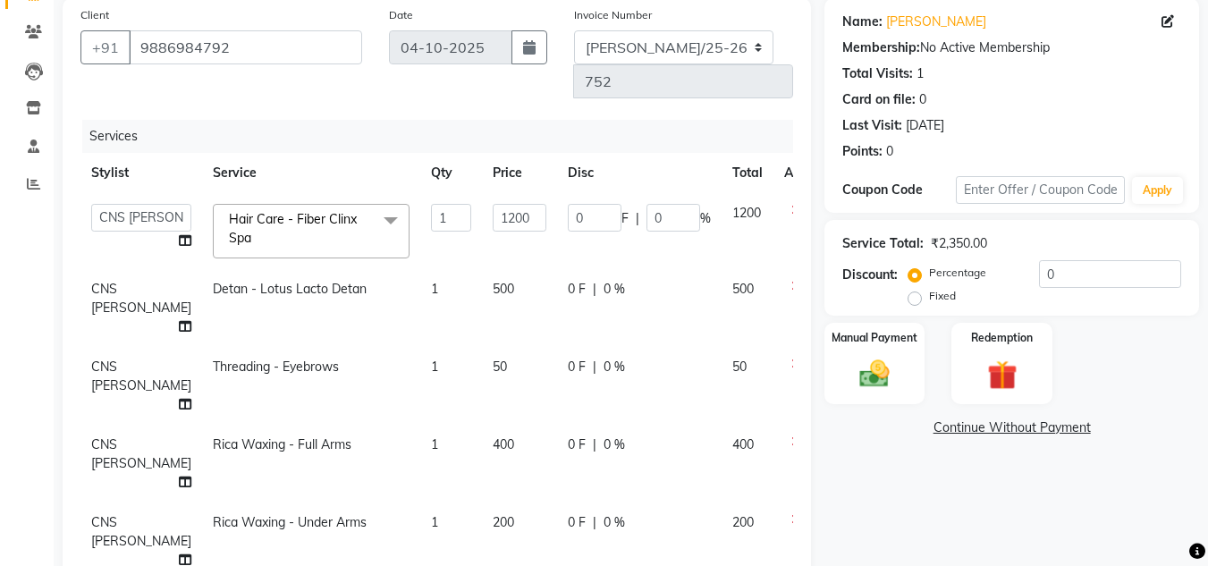
click at [493, 204] on input "1200" at bounding box center [520, 218] width 54 height 28
type input "1400"
click at [918, 493] on div "Name: Spurti Membership: No Active Membership Total Visits: 1 Card on file: 0 L…" at bounding box center [1019, 426] width 388 height 857
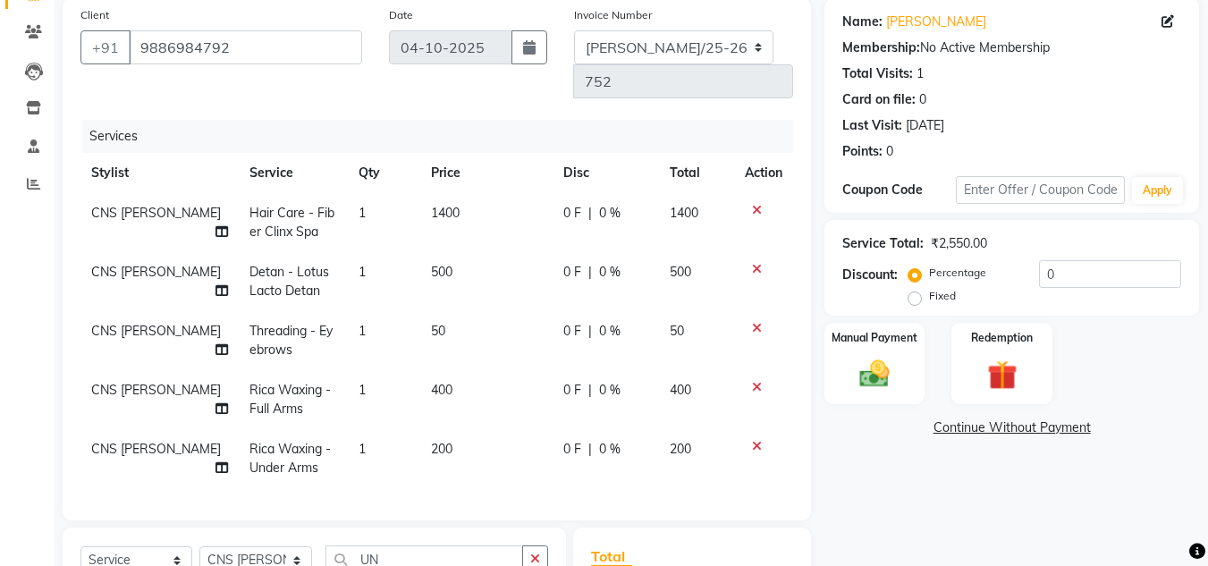
scroll to position [367, 0]
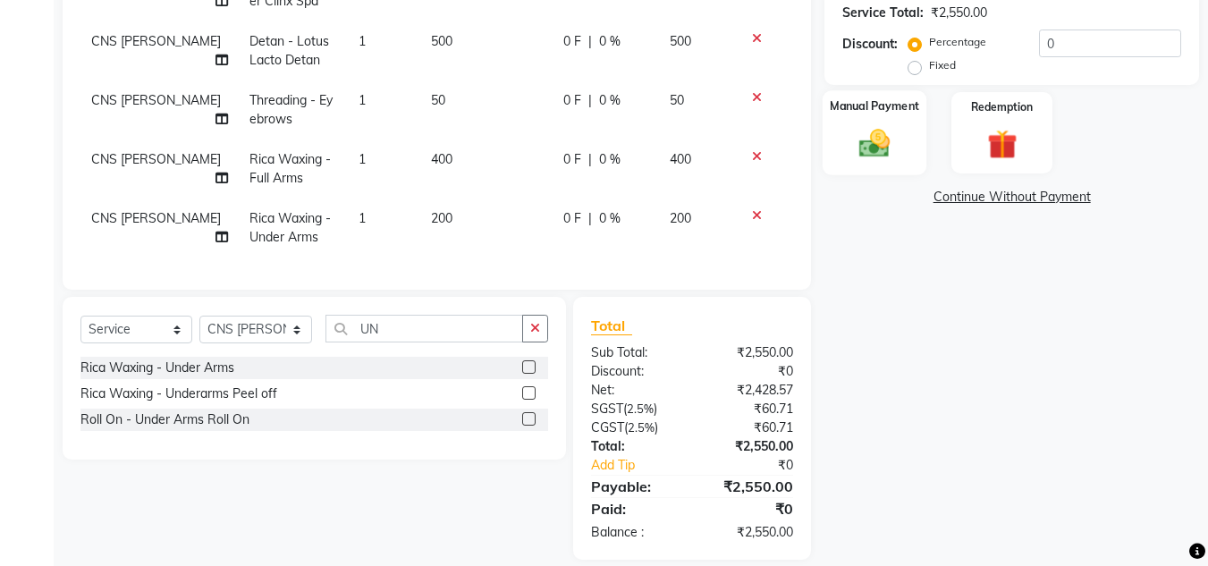
click at [861, 155] on img at bounding box center [875, 143] width 50 height 36
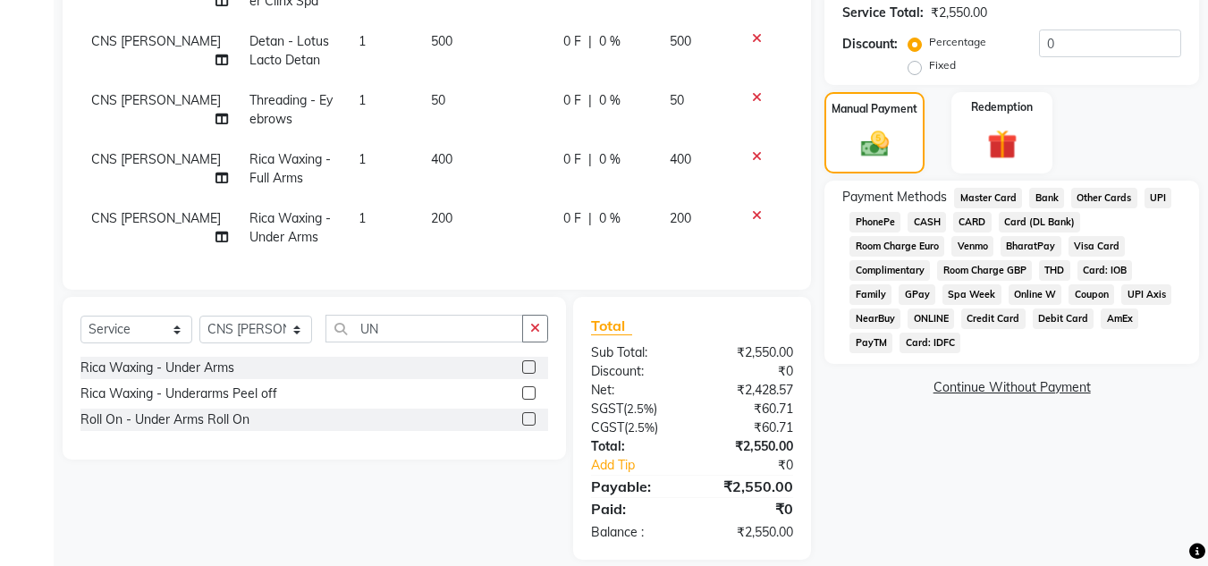
click at [1155, 199] on span "UPI" at bounding box center [1159, 198] width 28 height 21
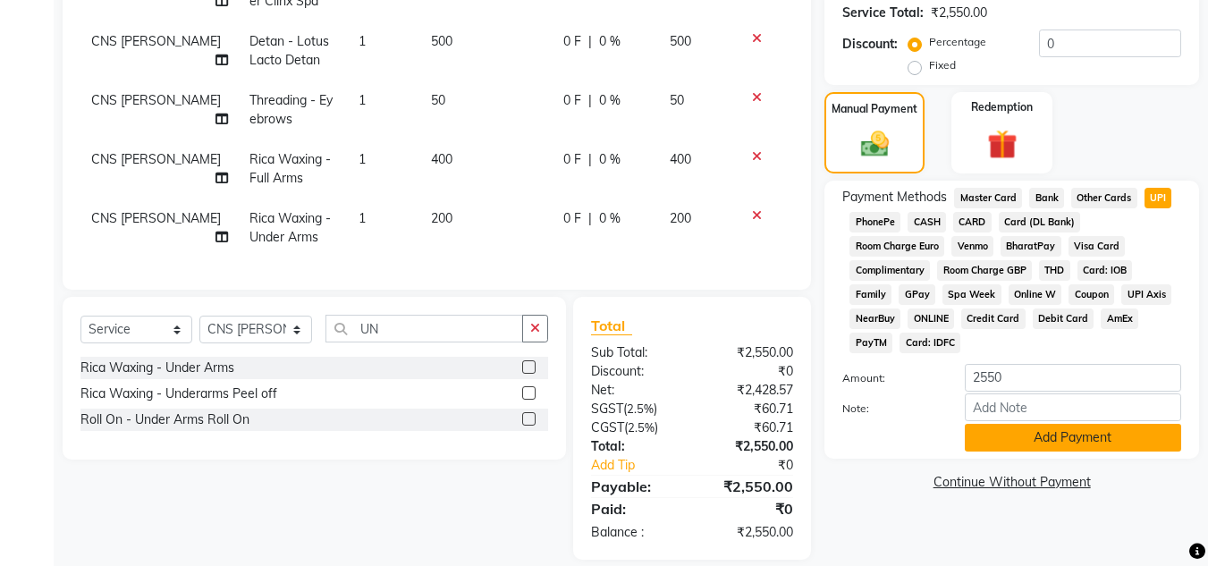
click at [1013, 440] on button "Add Payment" at bounding box center [1073, 438] width 216 height 28
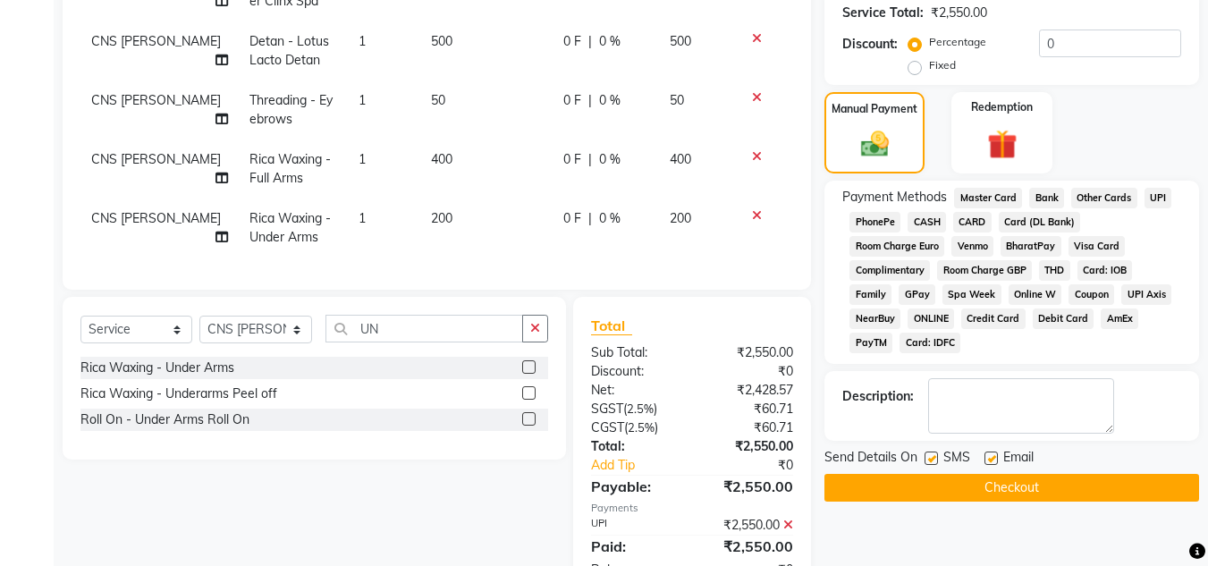
click at [1014, 488] on button "Checkout" at bounding box center [1012, 488] width 375 height 28
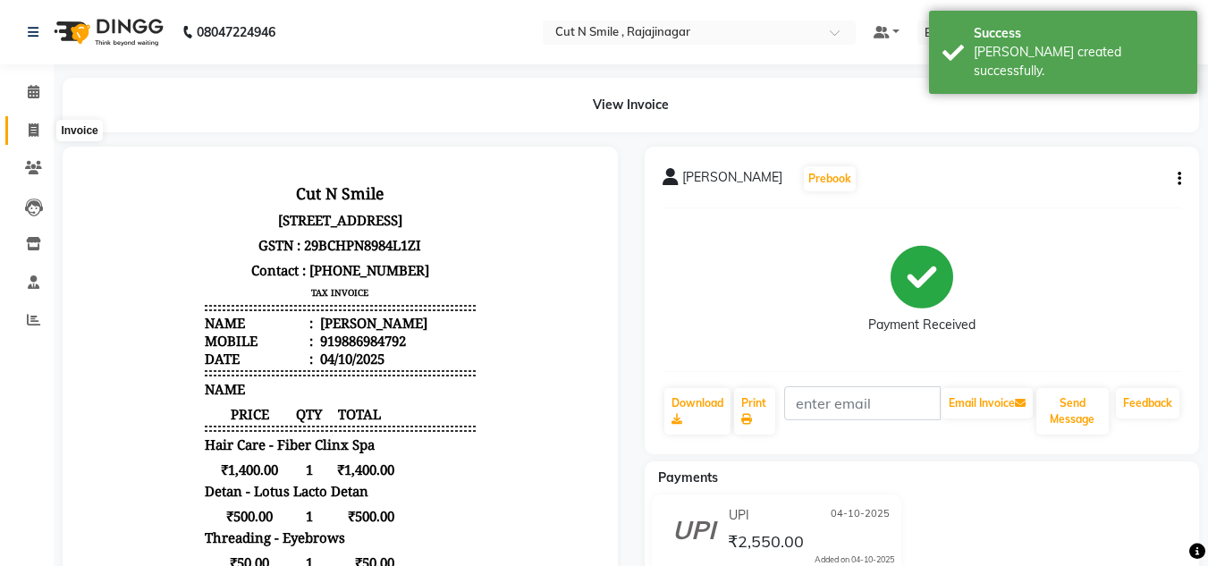
click at [23, 128] on span at bounding box center [33, 131] width 31 height 21
select select "service"
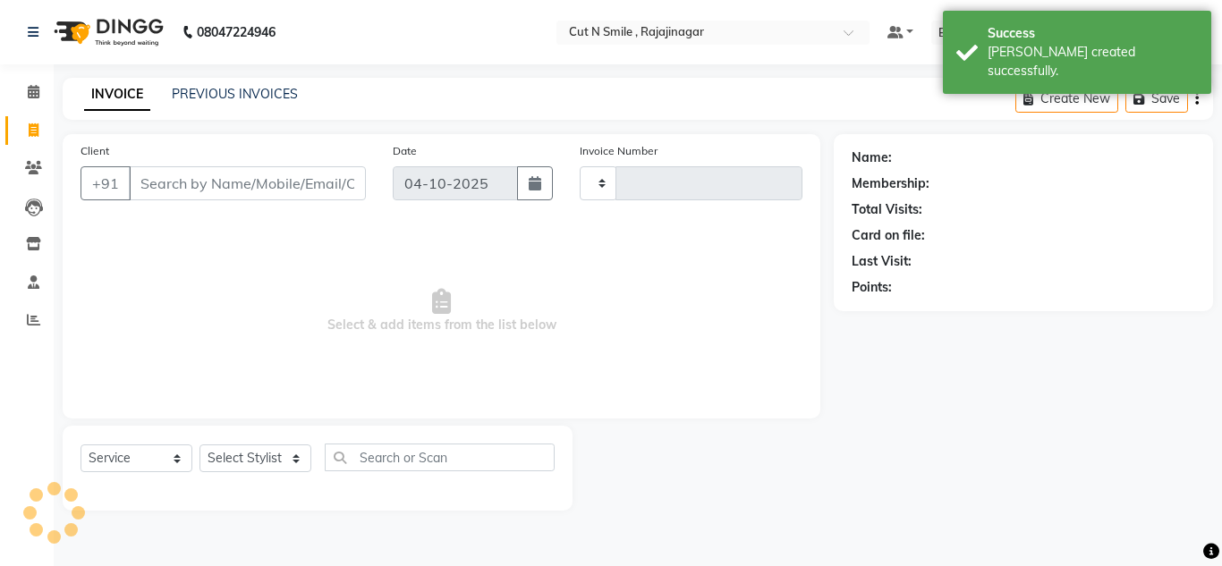
type input "136"
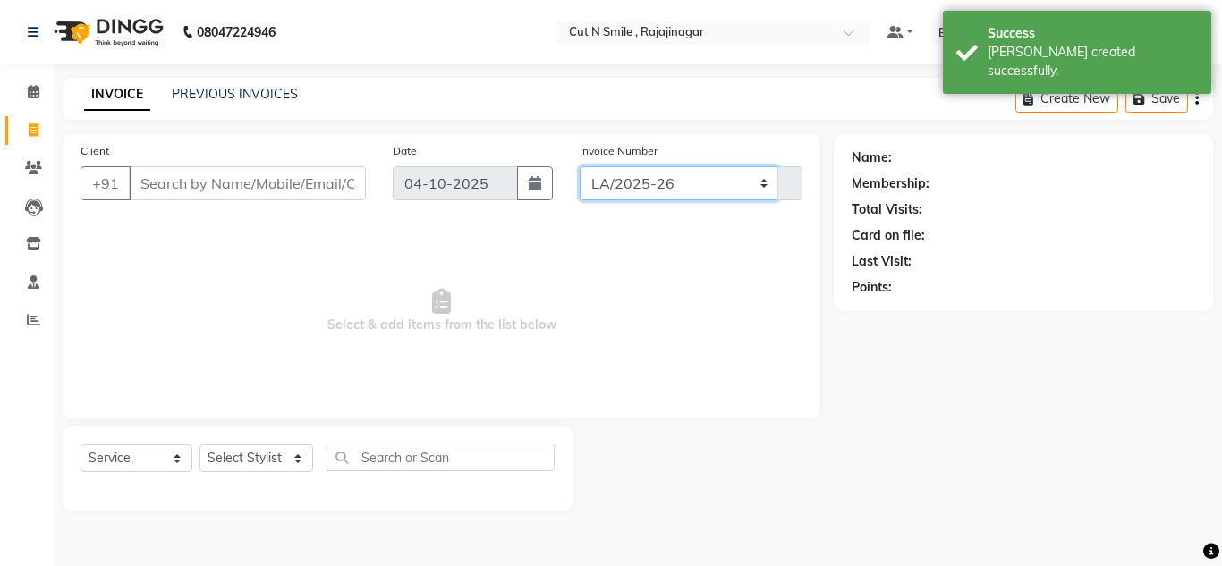
click at [652, 166] on select "[PERSON_NAME]/25-26 LA/2025-26 SH/25 CH/25 SA/25" at bounding box center [678, 183] width 199 height 34
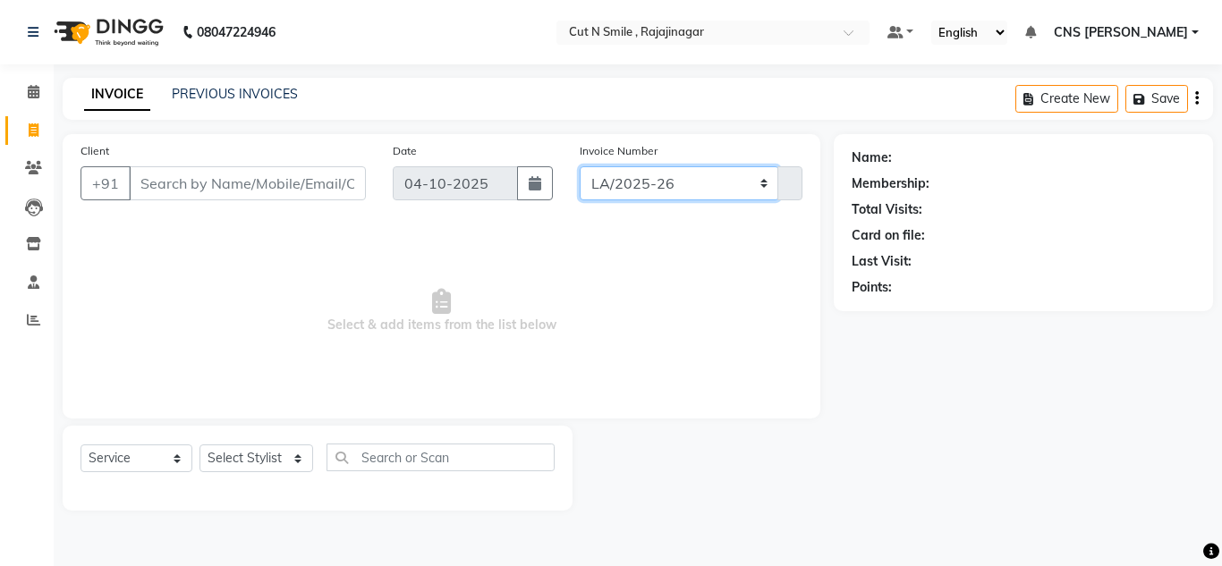
select select "8154"
click at [579, 166] on select "[PERSON_NAME]/25-26 LA/2025-26 SH/25 CH/25 SA/25" at bounding box center [678, 183] width 199 height 34
type input "754"
select select "service"
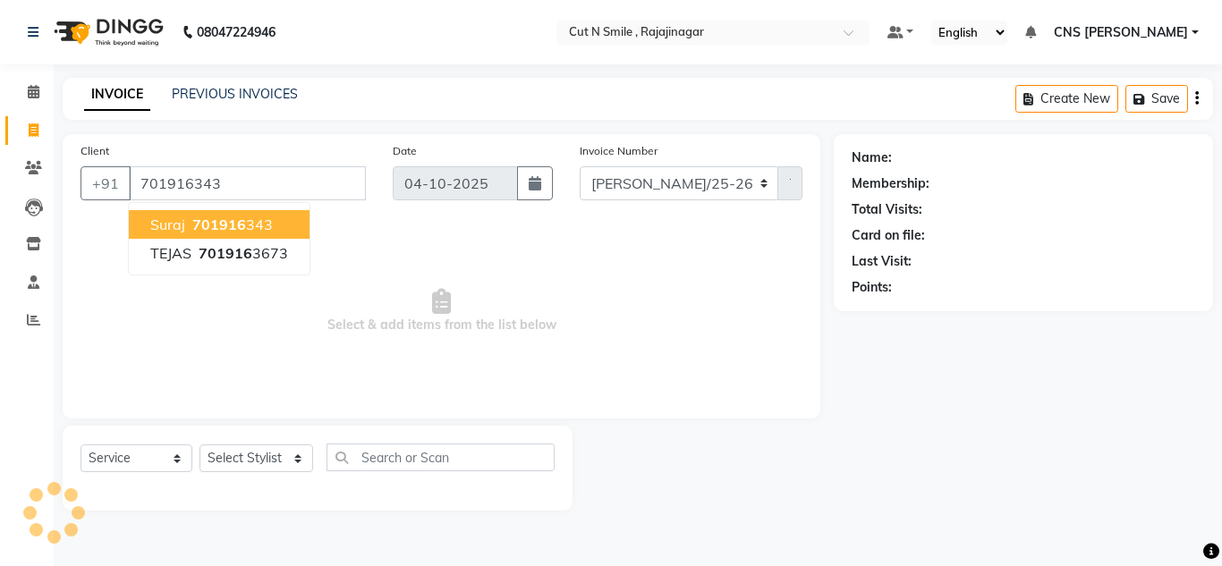
type input "701916343"
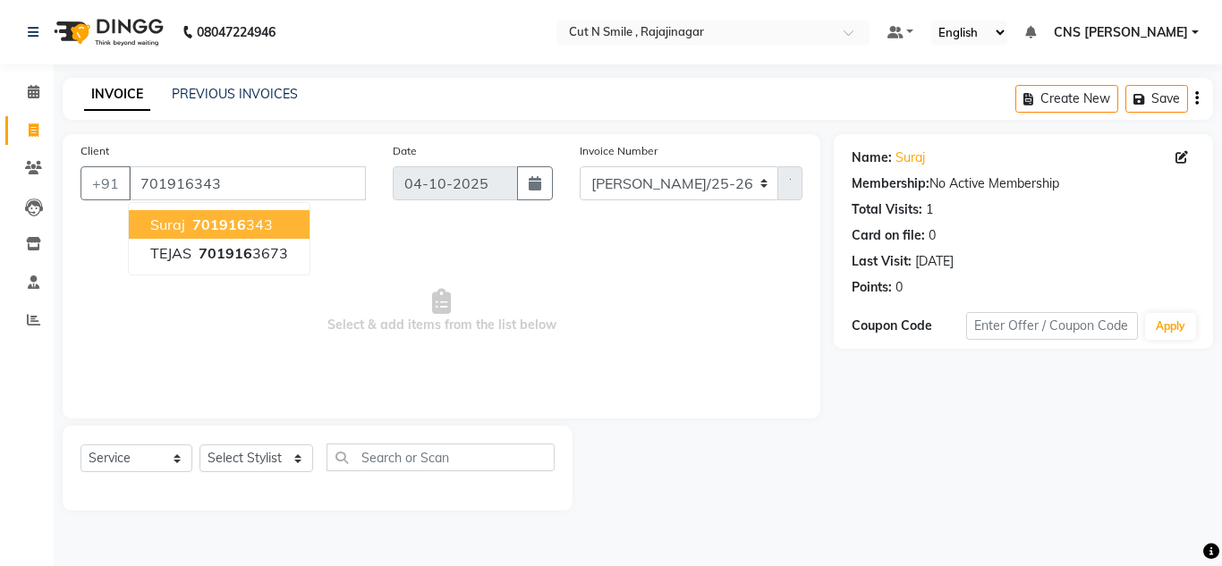
click at [272, 216] on button "suraj 701916 343" at bounding box center [219, 224] width 181 height 29
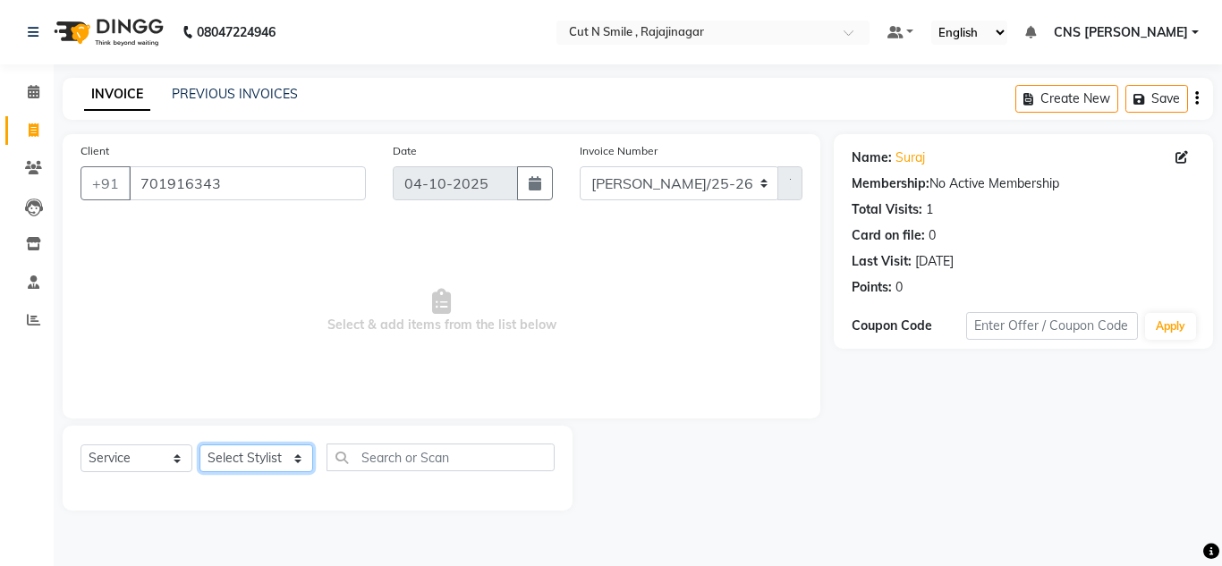
click at [247, 471] on select "Select Stylist [PERSON_NAME] Ammu 3R [PERSON_NAME] VN [PERSON_NAME] 3R [PERSON_…" at bounding box center [256, 458] width 114 height 28
select select "76423"
click at [199, 444] on select "Select Stylist [PERSON_NAME] Ammu 3R [PERSON_NAME] VN [PERSON_NAME] 3R [PERSON_…" at bounding box center [256, 458] width 114 height 28
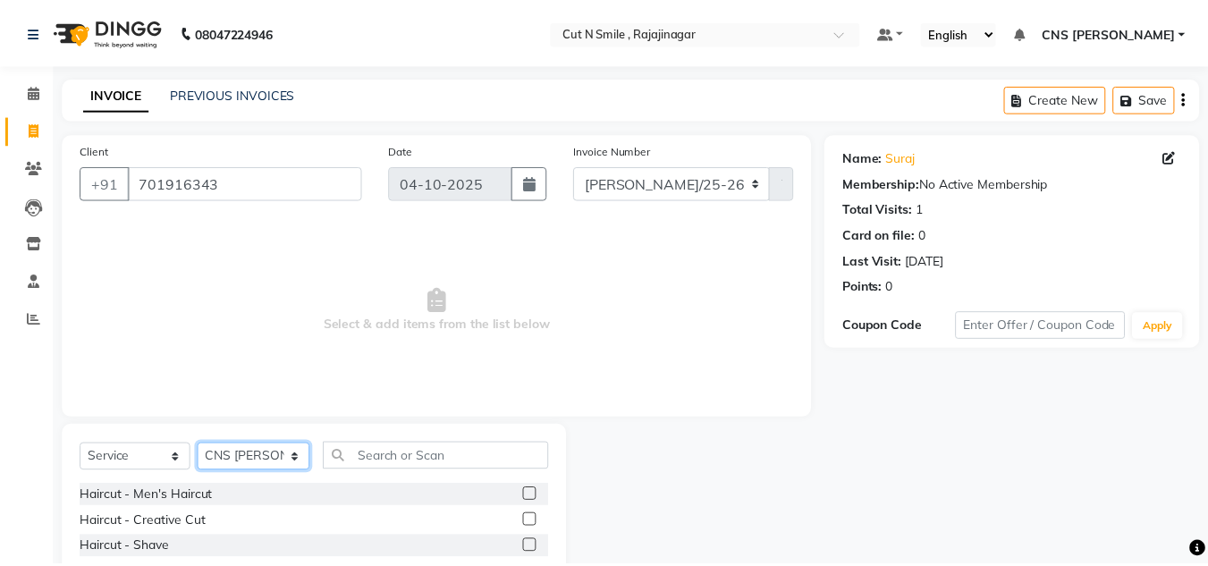
scroll to position [150, 0]
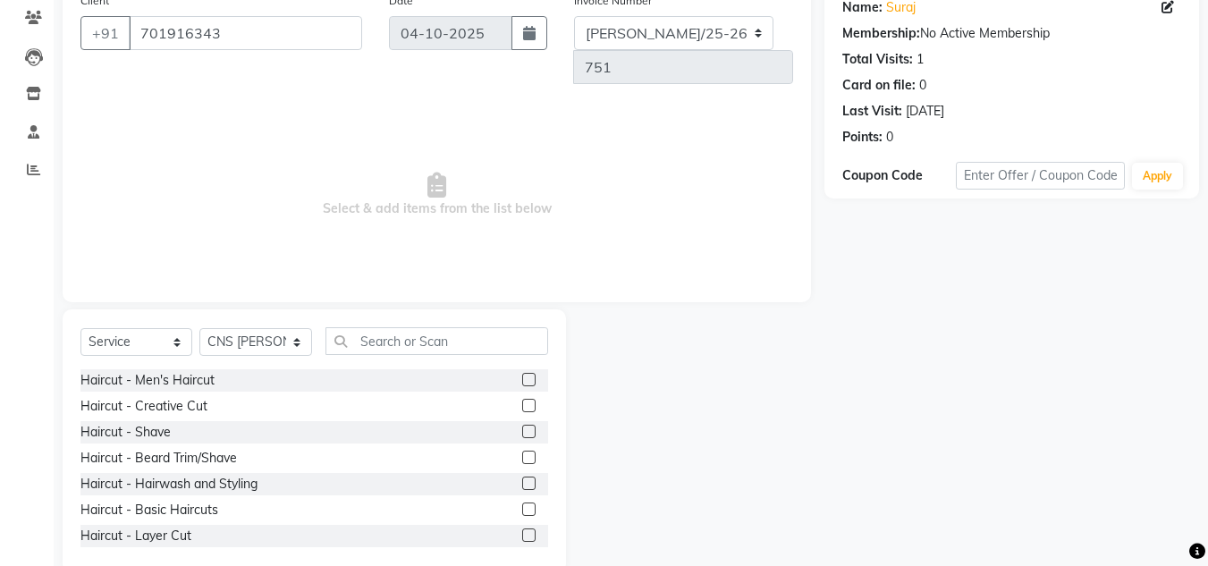
click at [522, 399] on label at bounding box center [528, 405] width 13 height 13
click at [522, 401] on input "checkbox" at bounding box center [528, 407] width 12 height 12
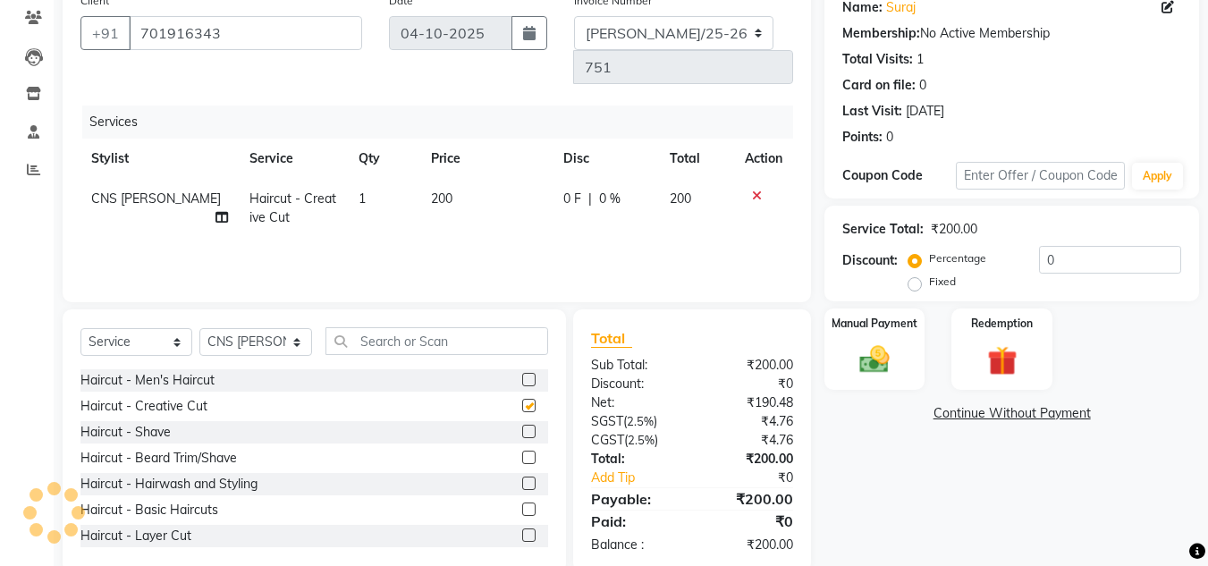
checkbox input "false"
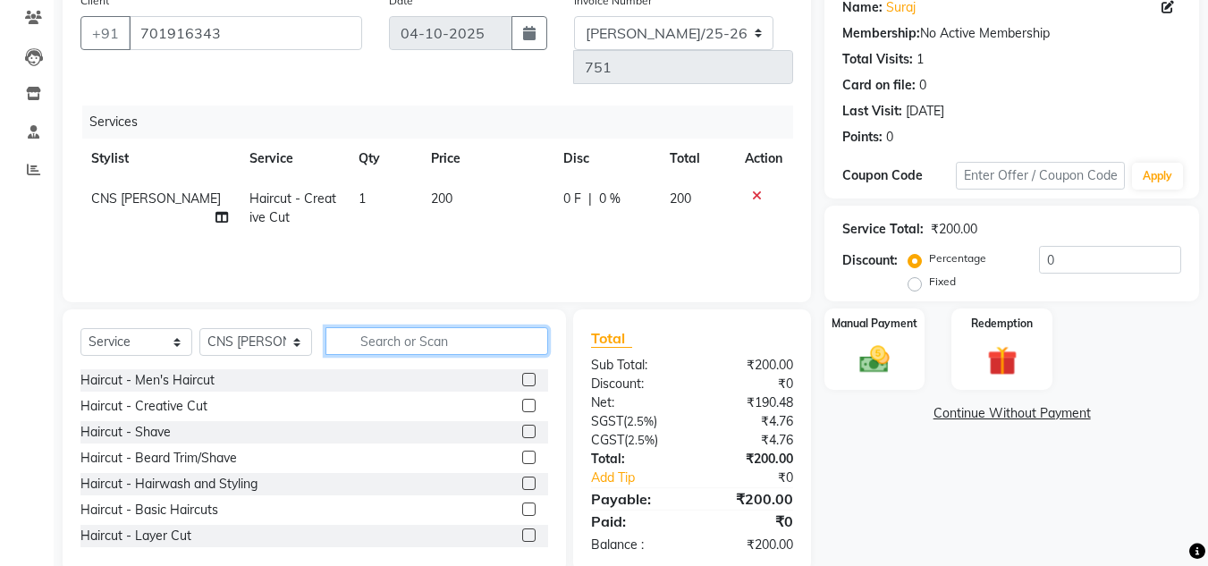
click at [413, 327] on input "text" at bounding box center [437, 341] width 223 height 28
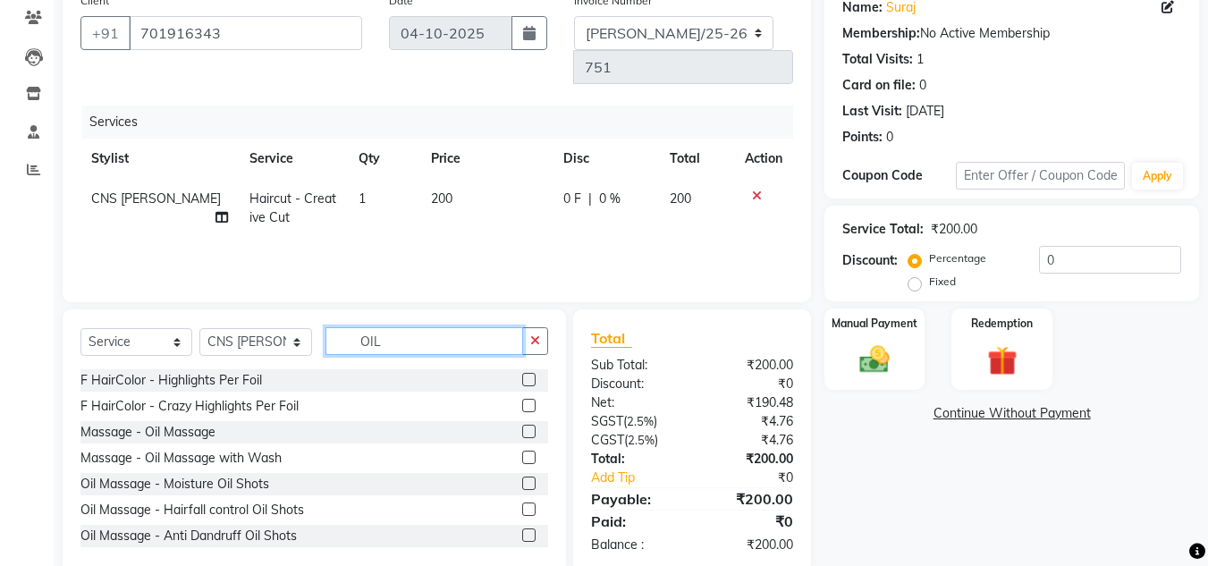
type input "OIL"
click at [522, 425] on label at bounding box center [528, 431] width 13 height 13
click at [522, 427] on input "checkbox" at bounding box center [528, 433] width 12 height 12
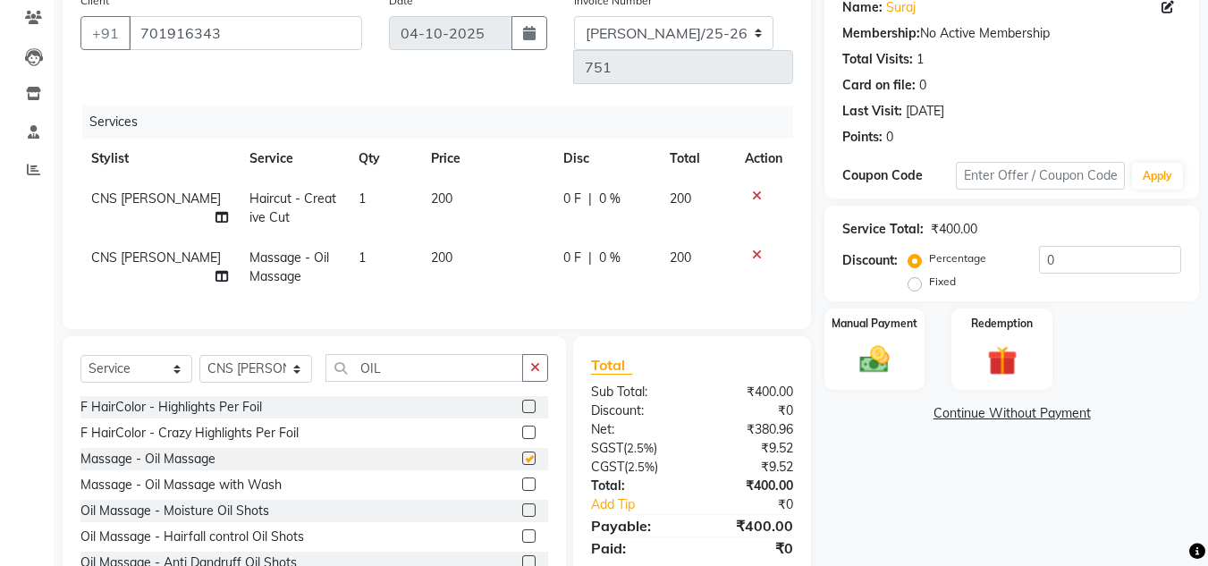
checkbox input "false"
click at [515, 254] on td "200" at bounding box center [486, 267] width 132 height 59
select select "76423"
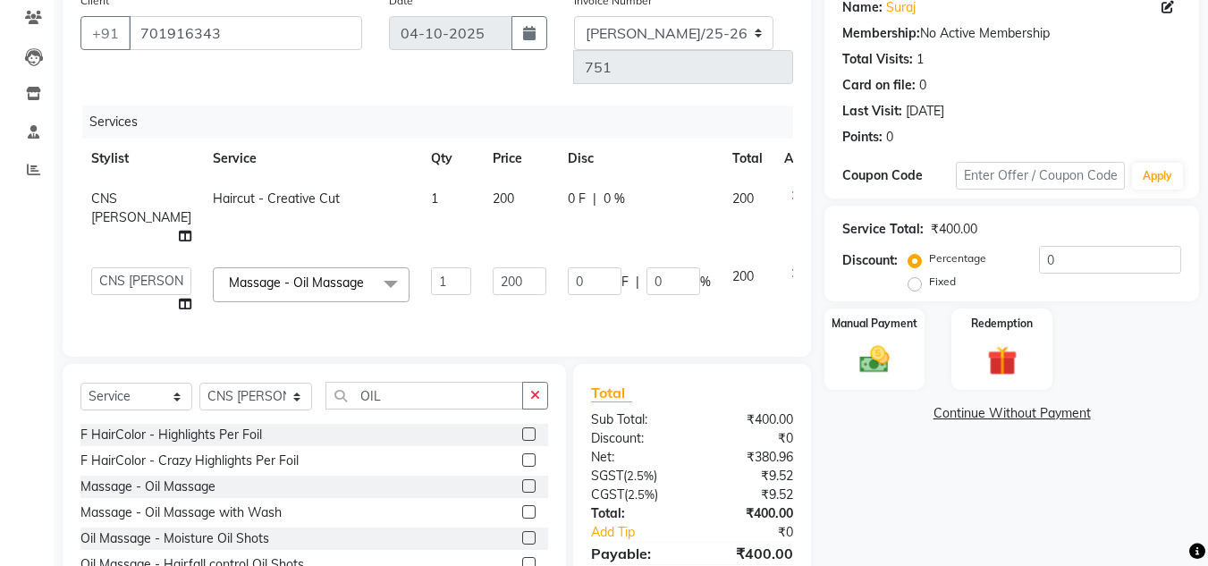
click at [557, 257] on td "0 F | 0 %" at bounding box center [639, 291] width 165 height 68
click at [495, 267] on input "200" at bounding box center [520, 281] width 54 height 28
type input "2"
type input "300"
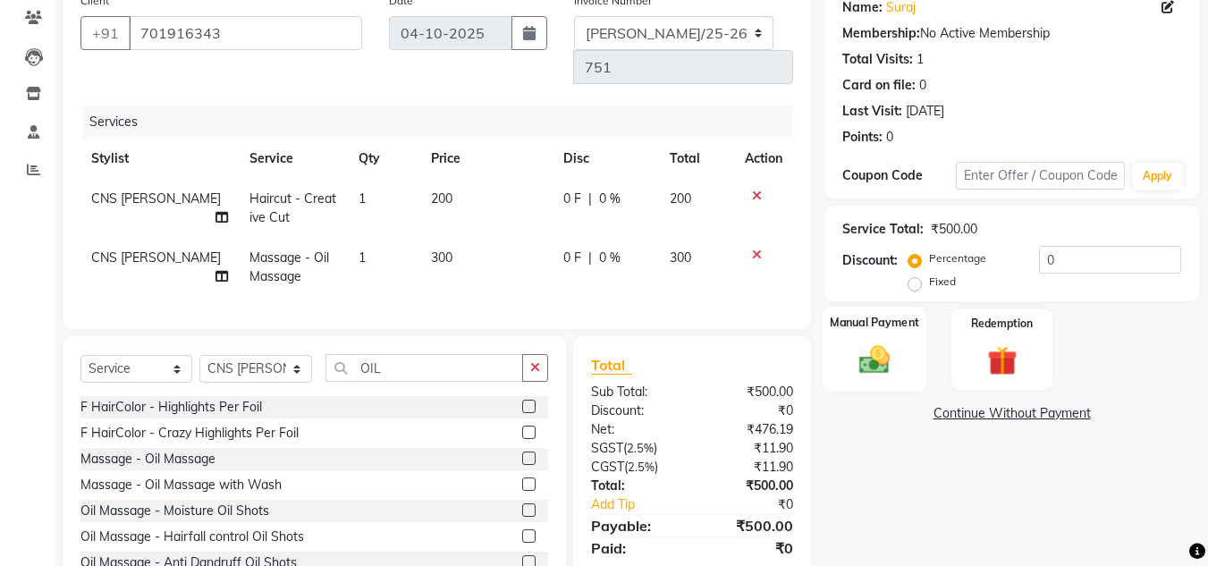
click at [846, 356] on div "Manual Payment" at bounding box center [875, 349] width 105 height 85
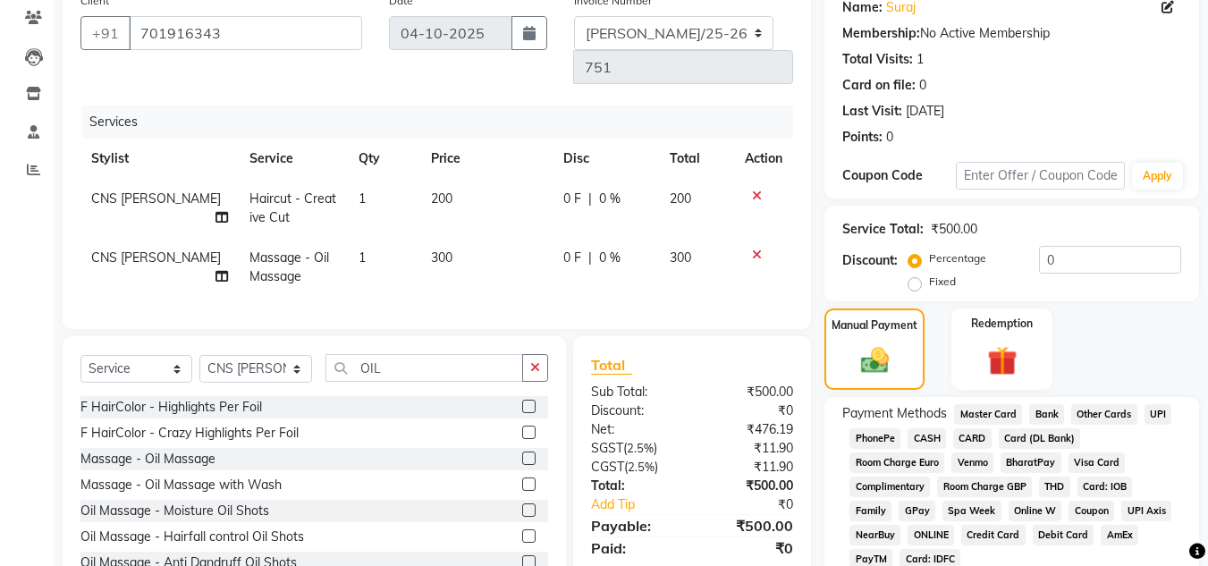
click at [1150, 418] on span "UPI" at bounding box center [1159, 414] width 28 height 21
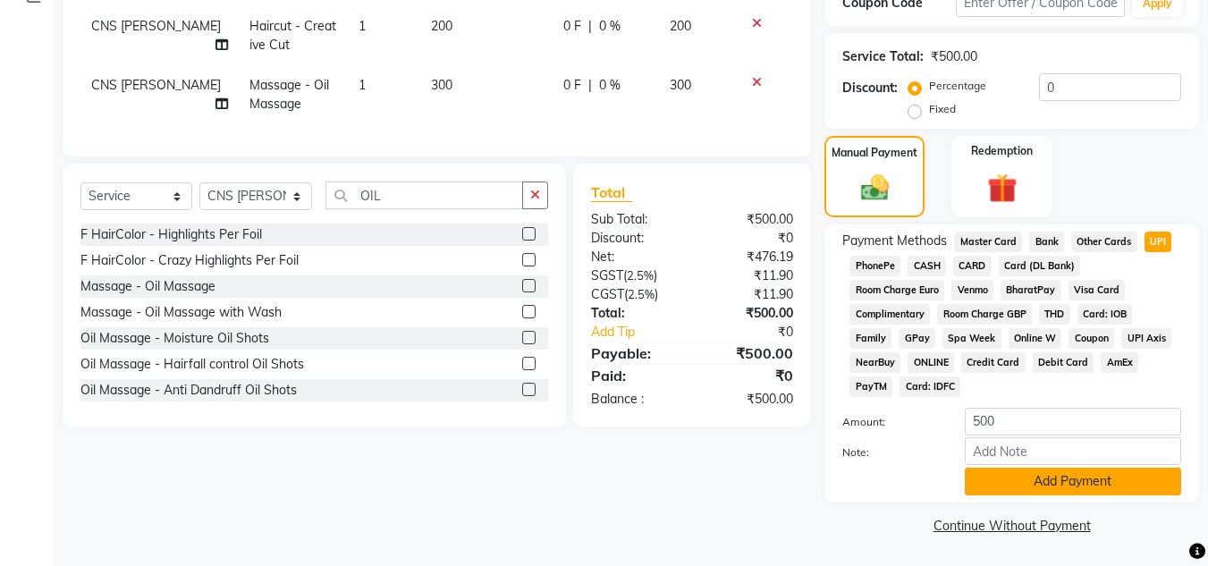
click at [1138, 481] on button "Add Payment" at bounding box center [1073, 482] width 216 height 28
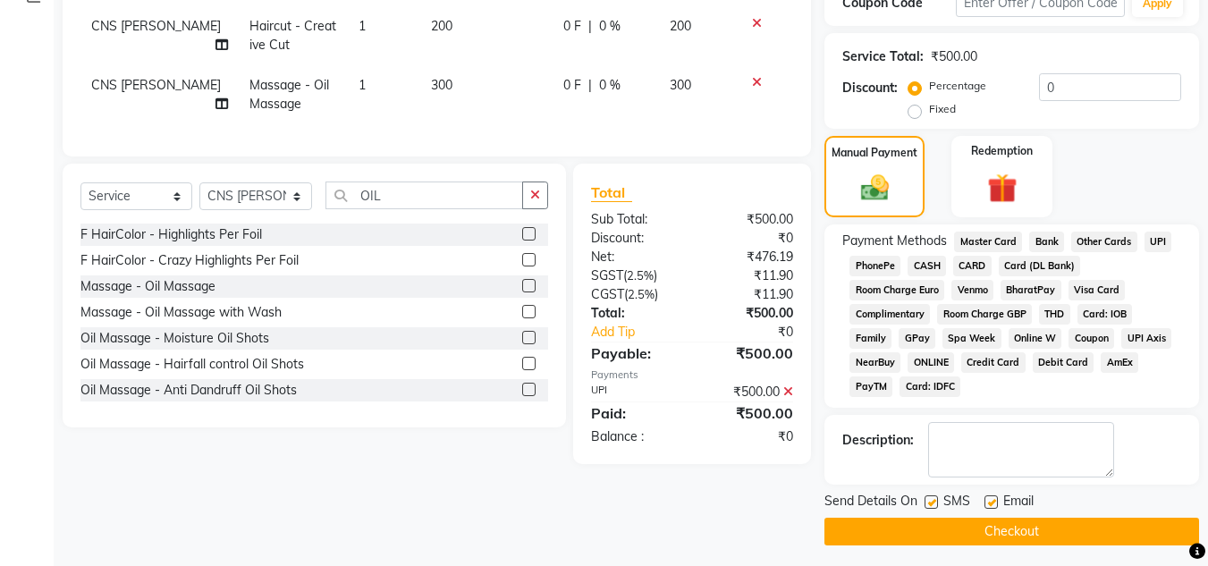
click at [1053, 538] on button "Checkout" at bounding box center [1012, 532] width 375 height 28
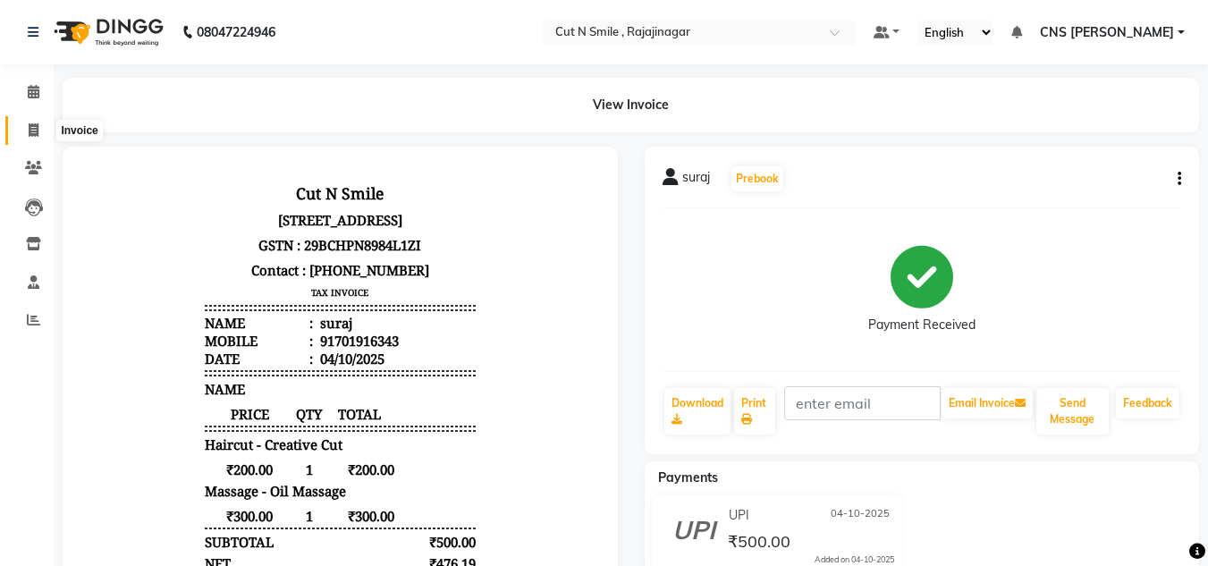
click at [27, 128] on span at bounding box center [33, 131] width 31 height 21
select select "service"
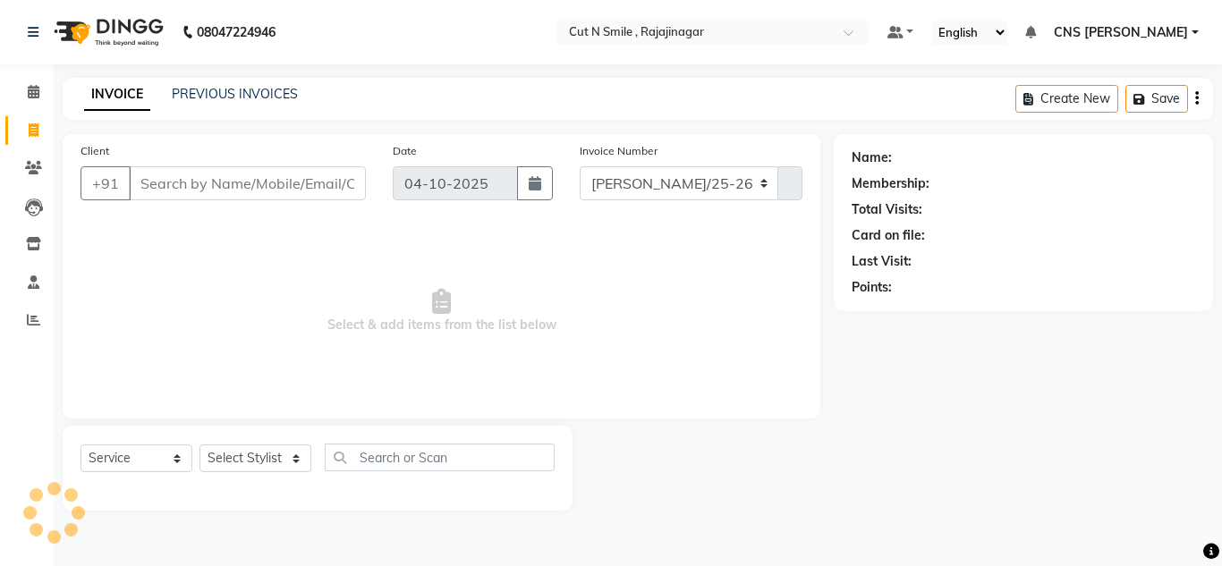
select select "7187"
type input "136"
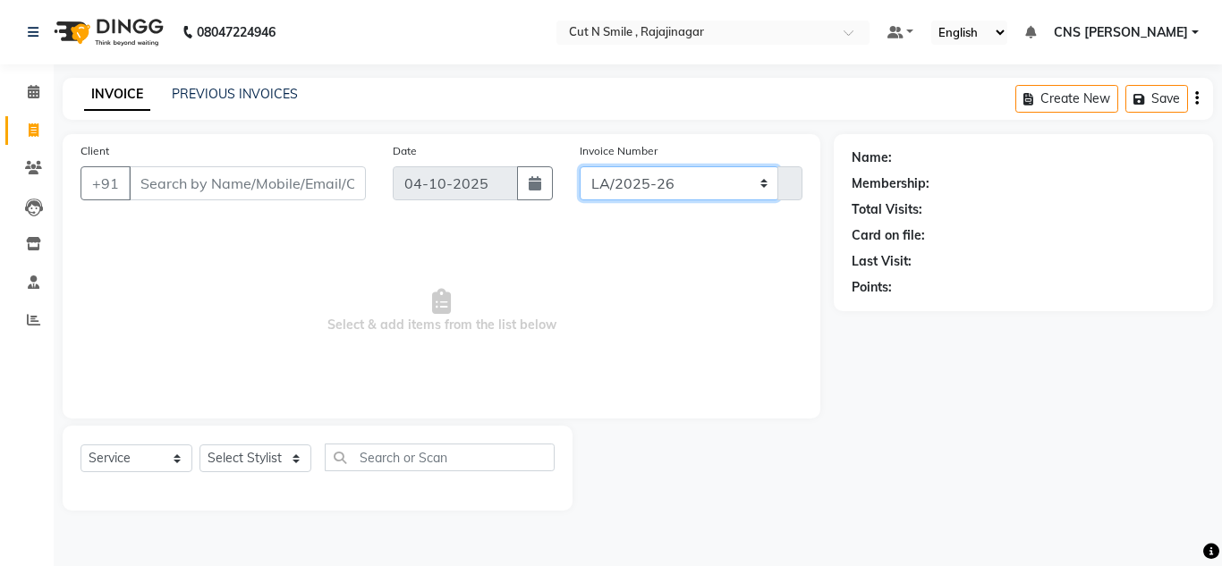
click at [621, 177] on select "[PERSON_NAME]/25-26 LA/2025-26 SH/25 CH/25 SA/25" at bounding box center [678, 183] width 199 height 34
select select "8154"
click at [579, 166] on select "[PERSON_NAME]/25-26 LA/2025-26 SH/25 CH/25 SA/25" at bounding box center [678, 183] width 199 height 34
type input "753"
